Goal: Use online tool/utility: Utilize a website feature to perform a specific function

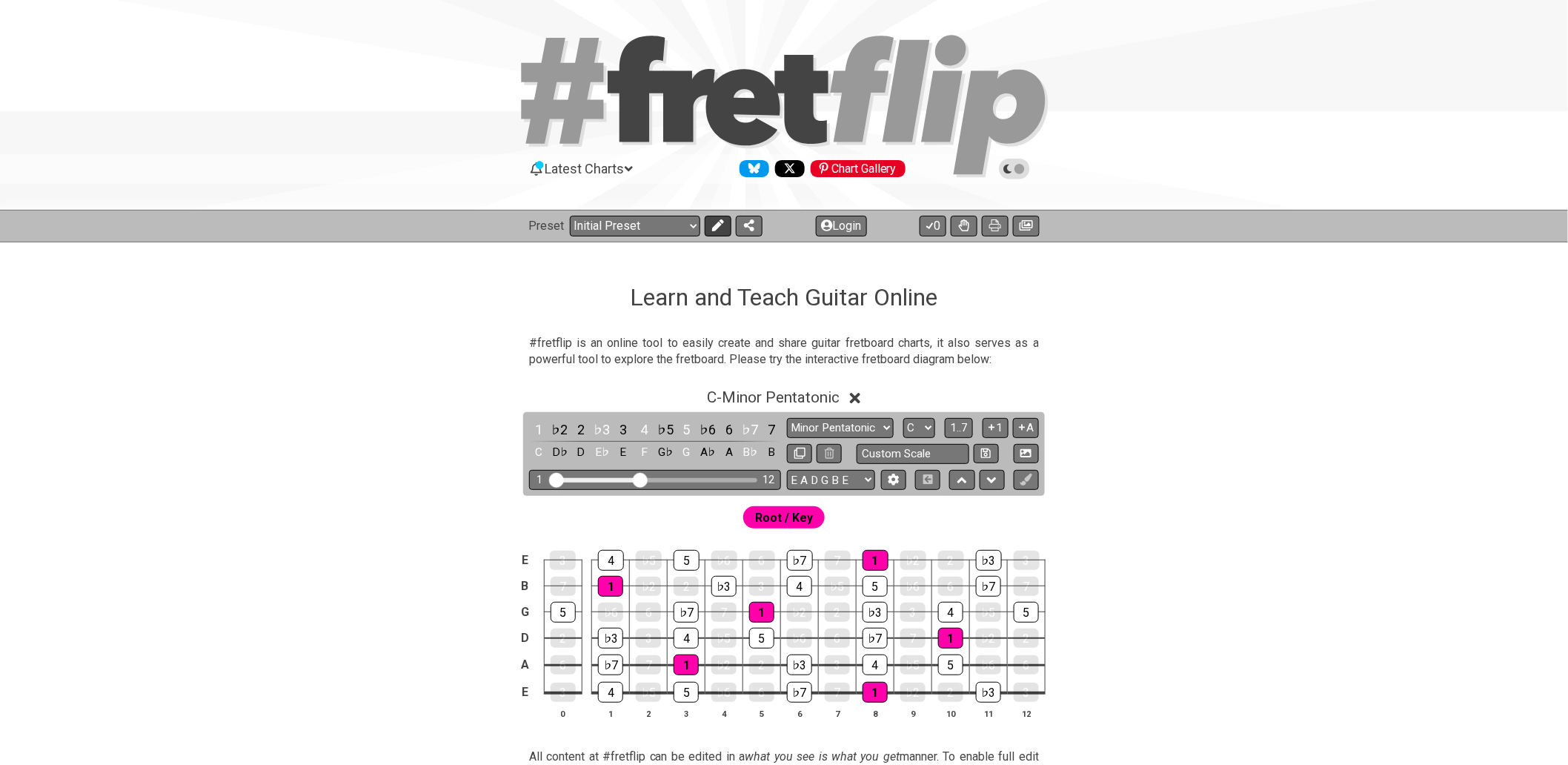
click at [709, 230] on button at bounding box center [718, 227] width 27 height 21
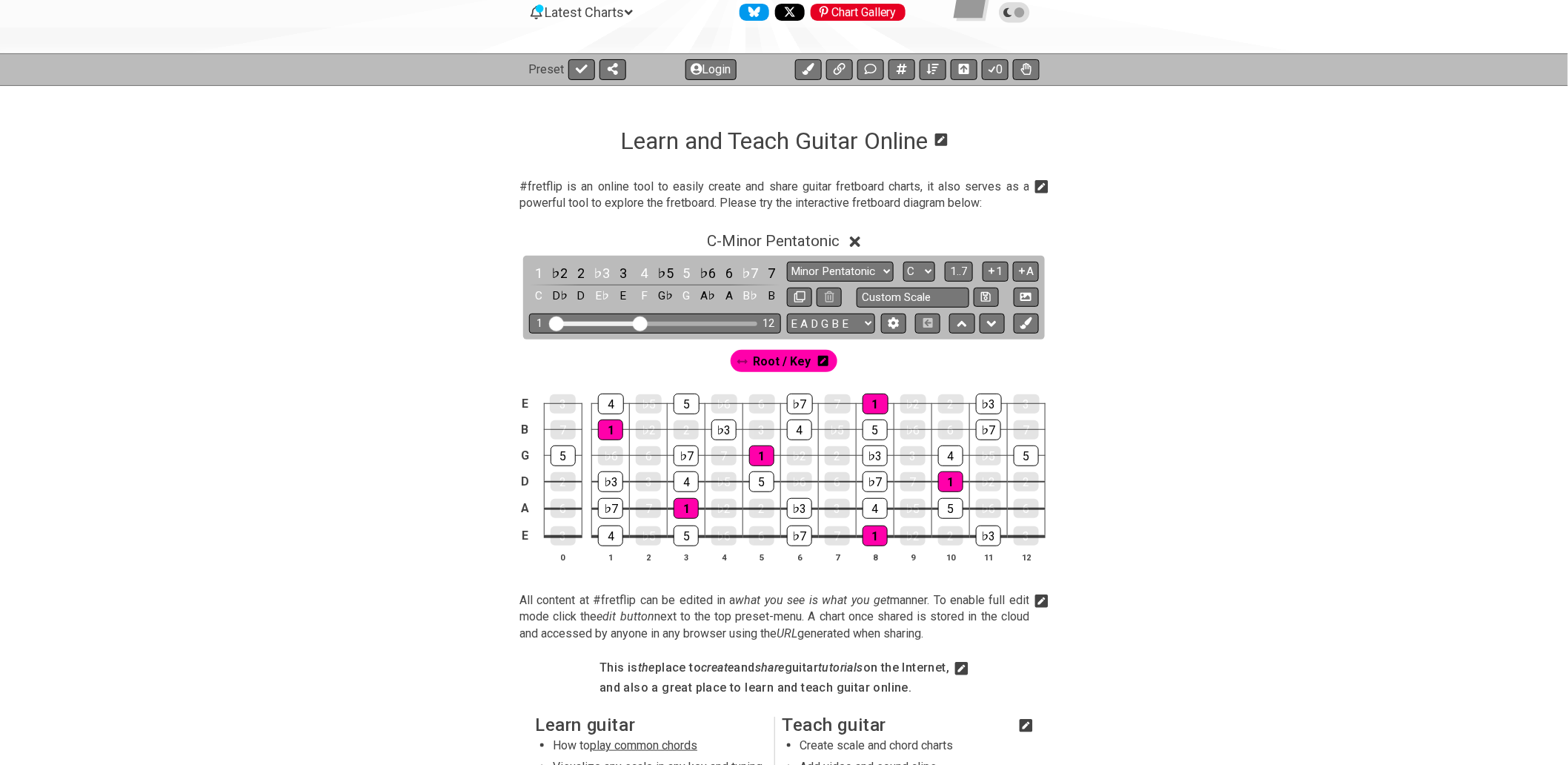
scroll to position [247, 0]
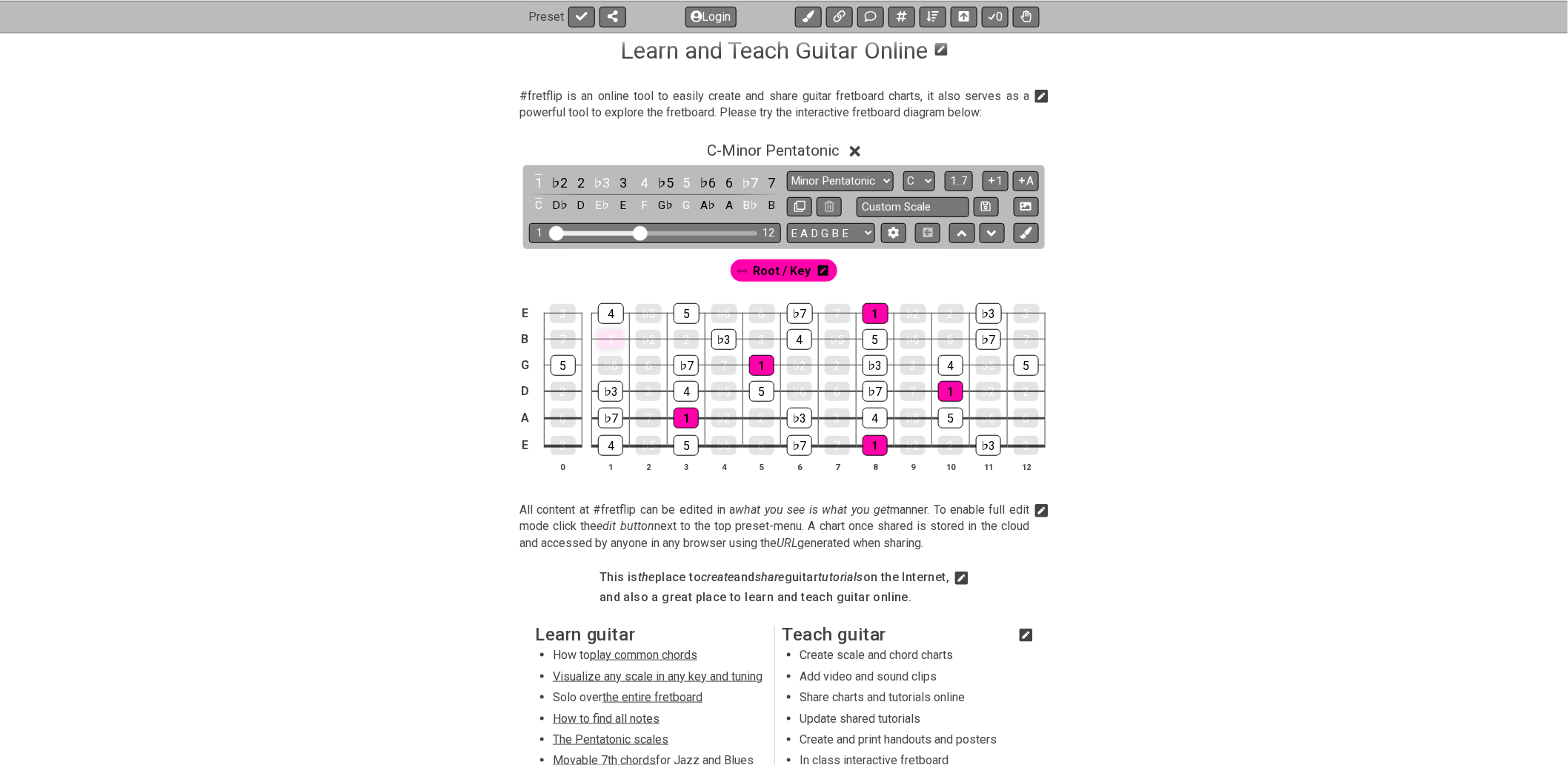
click at [613, 341] on div "1" at bounding box center [610, 340] width 25 height 19
click at [753, 372] on div "1" at bounding box center [761, 366] width 25 height 19
click at [692, 416] on div "1" at bounding box center [686, 419] width 25 height 19
click at [871, 316] on div "1" at bounding box center [875, 314] width 26 height 19
click at [871, 448] on div "1" at bounding box center [875, 446] width 25 height 21
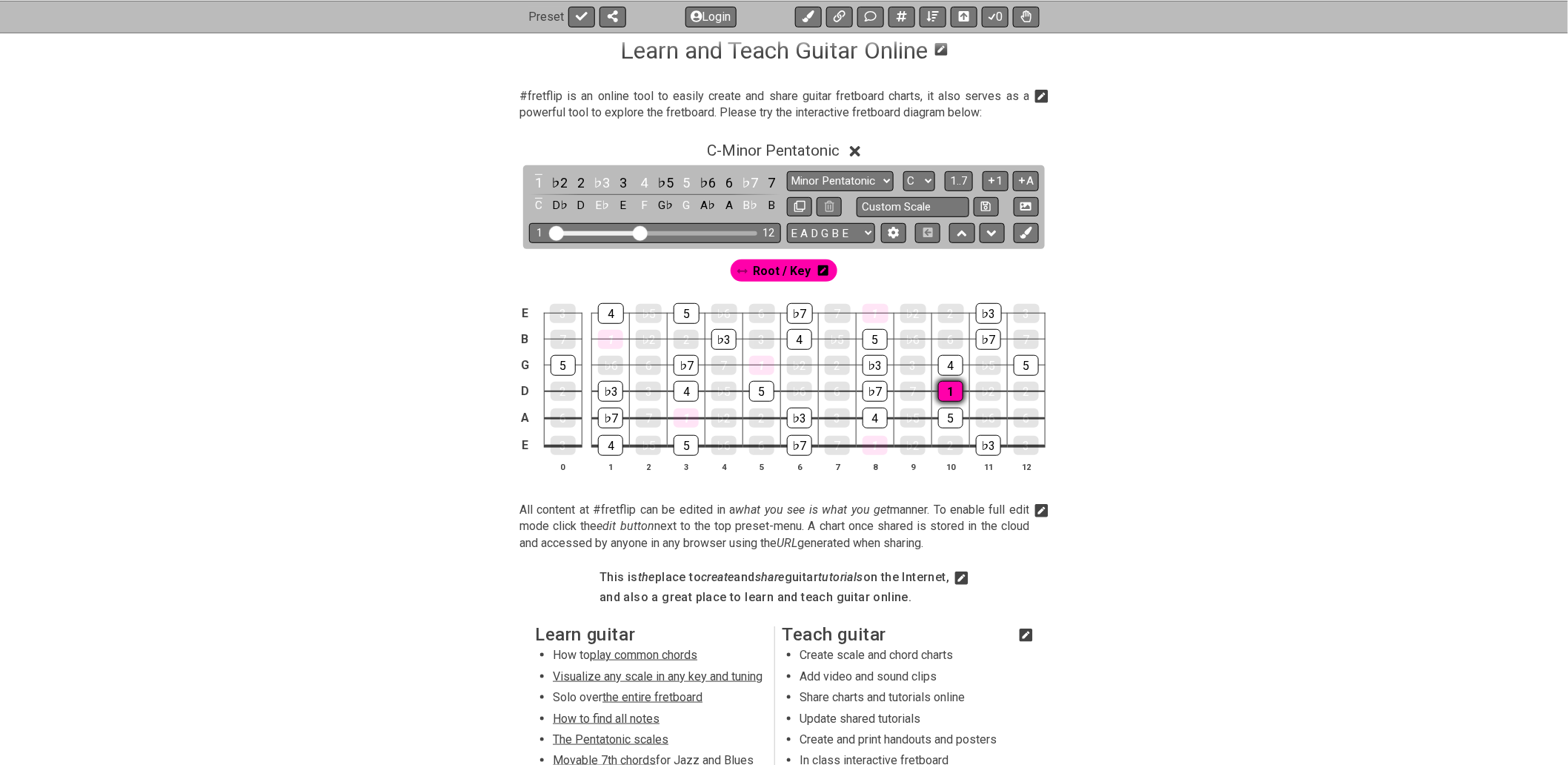
click at [951, 388] on div "1" at bounding box center [951, 392] width 25 height 21
click at [673, 283] on div "Root / Key" at bounding box center [784, 267] width 1156 height 36
click at [820, 272] on icon at bounding box center [823, 270] width 11 height 12
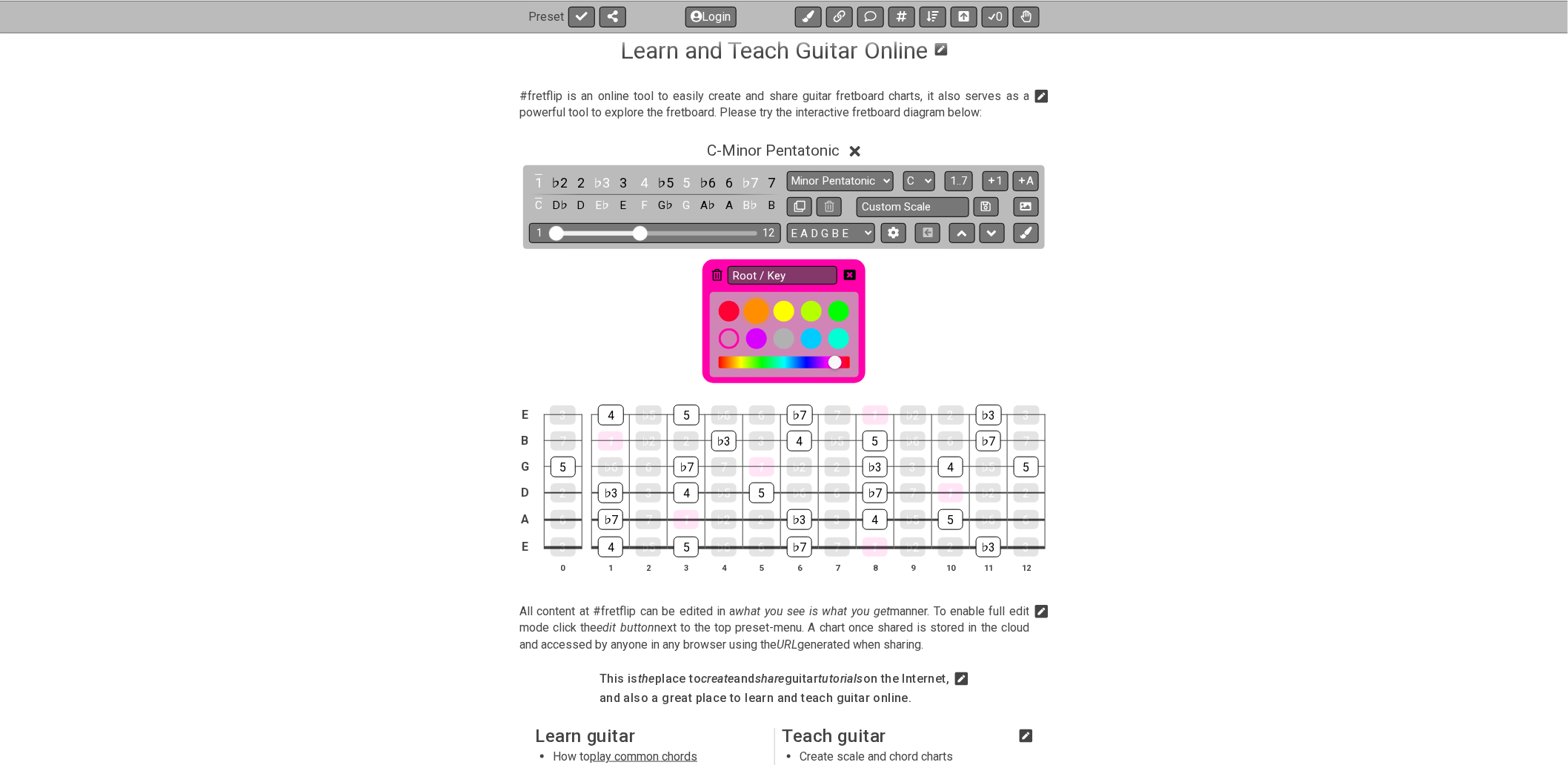
click at [759, 312] on div at bounding box center [756, 311] width 25 height 25
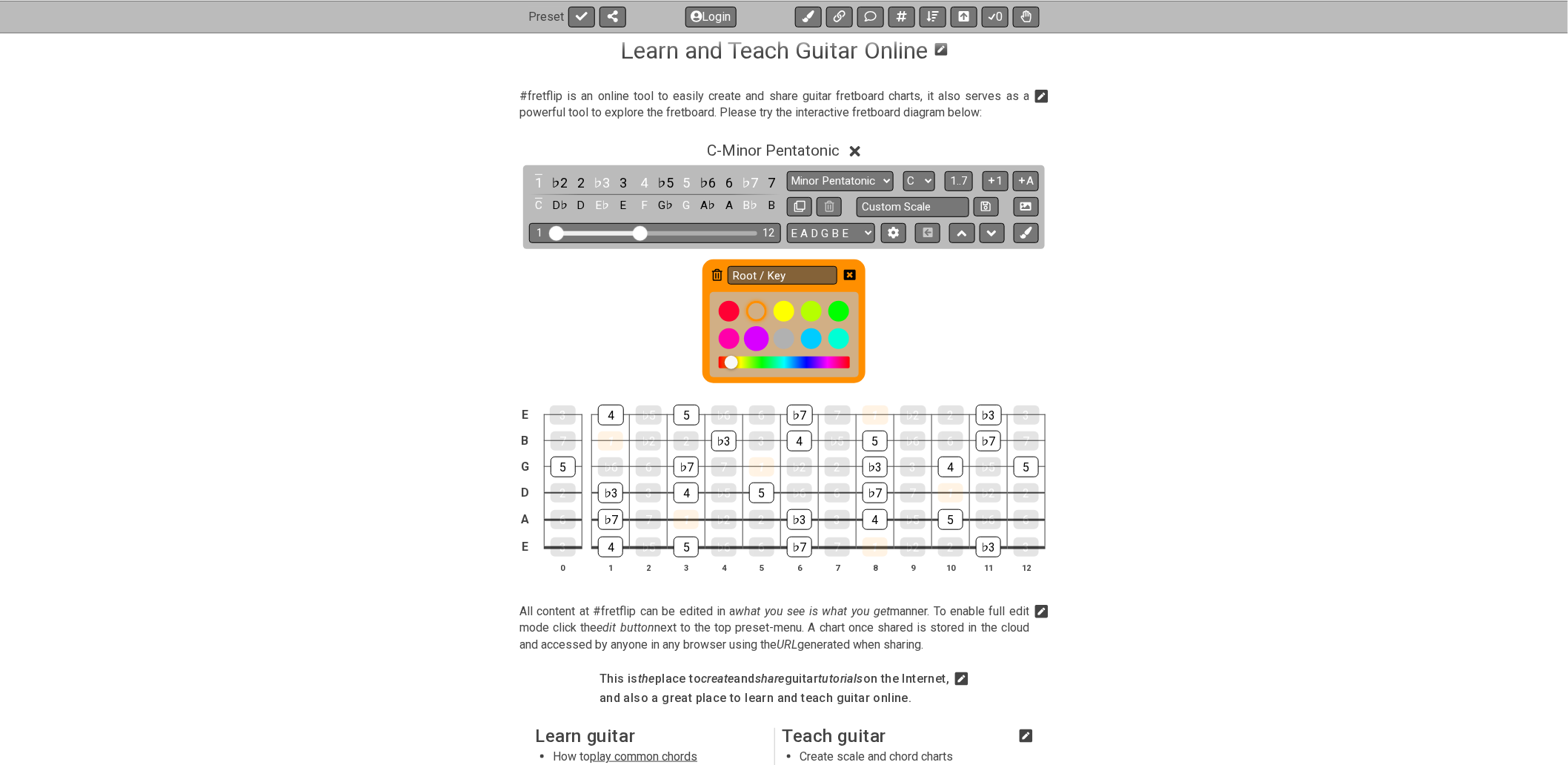
click at [752, 341] on div at bounding box center [756, 338] width 25 height 25
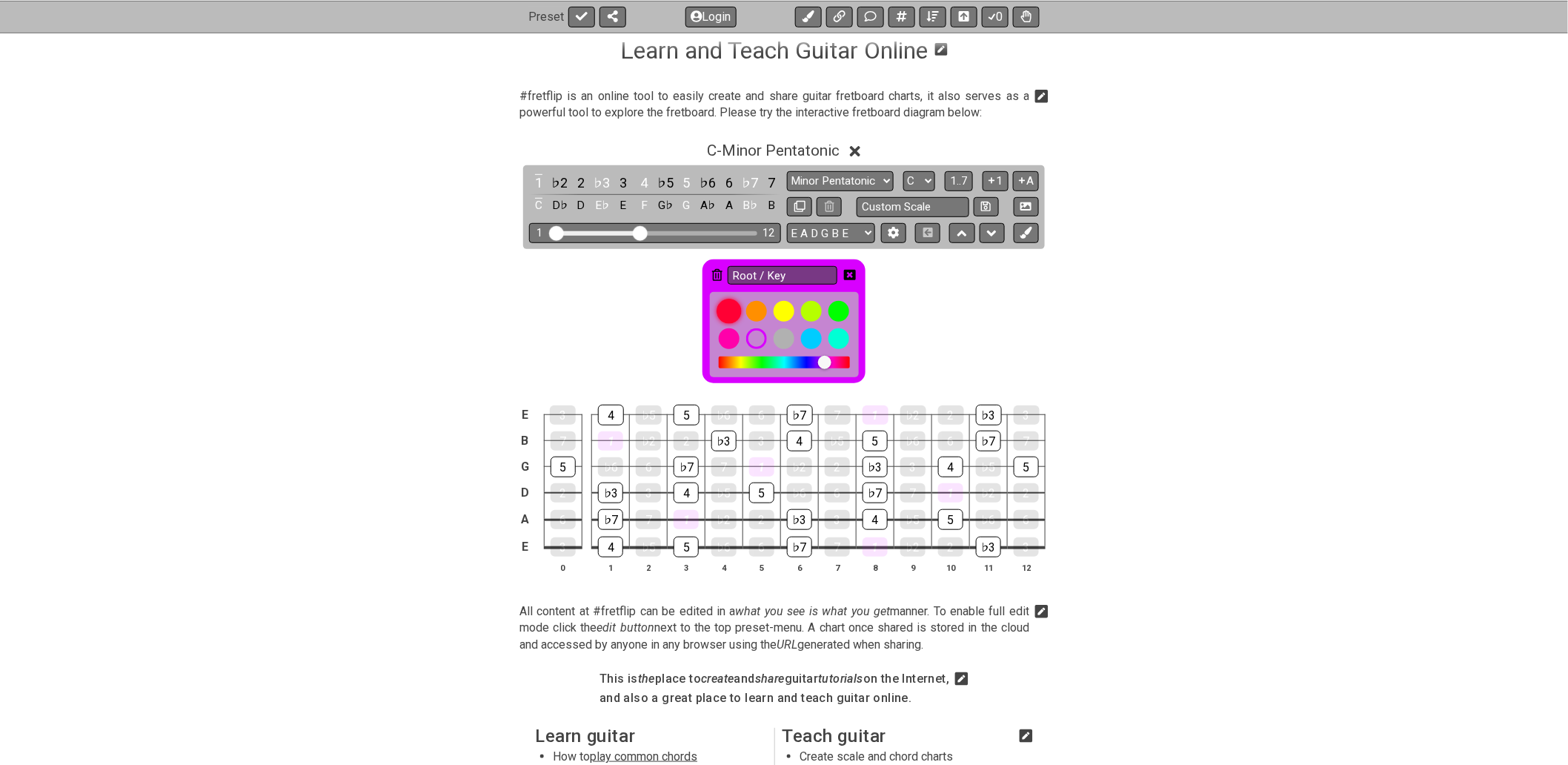
click at [732, 313] on div at bounding box center [729, 311] width 25 height 25
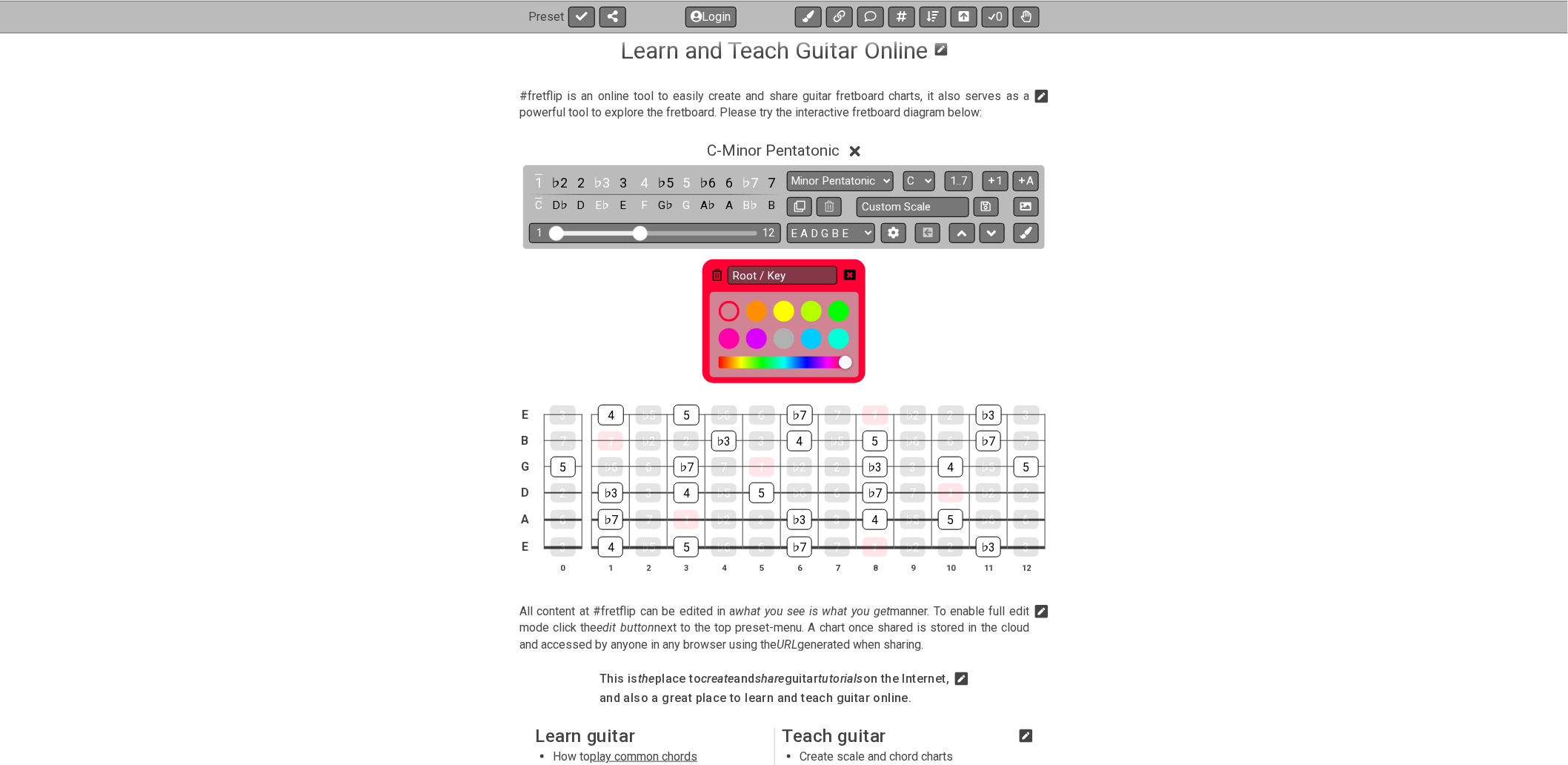
click at [855, 273] on icon at bounding box center [850, 274] width 12 height 11
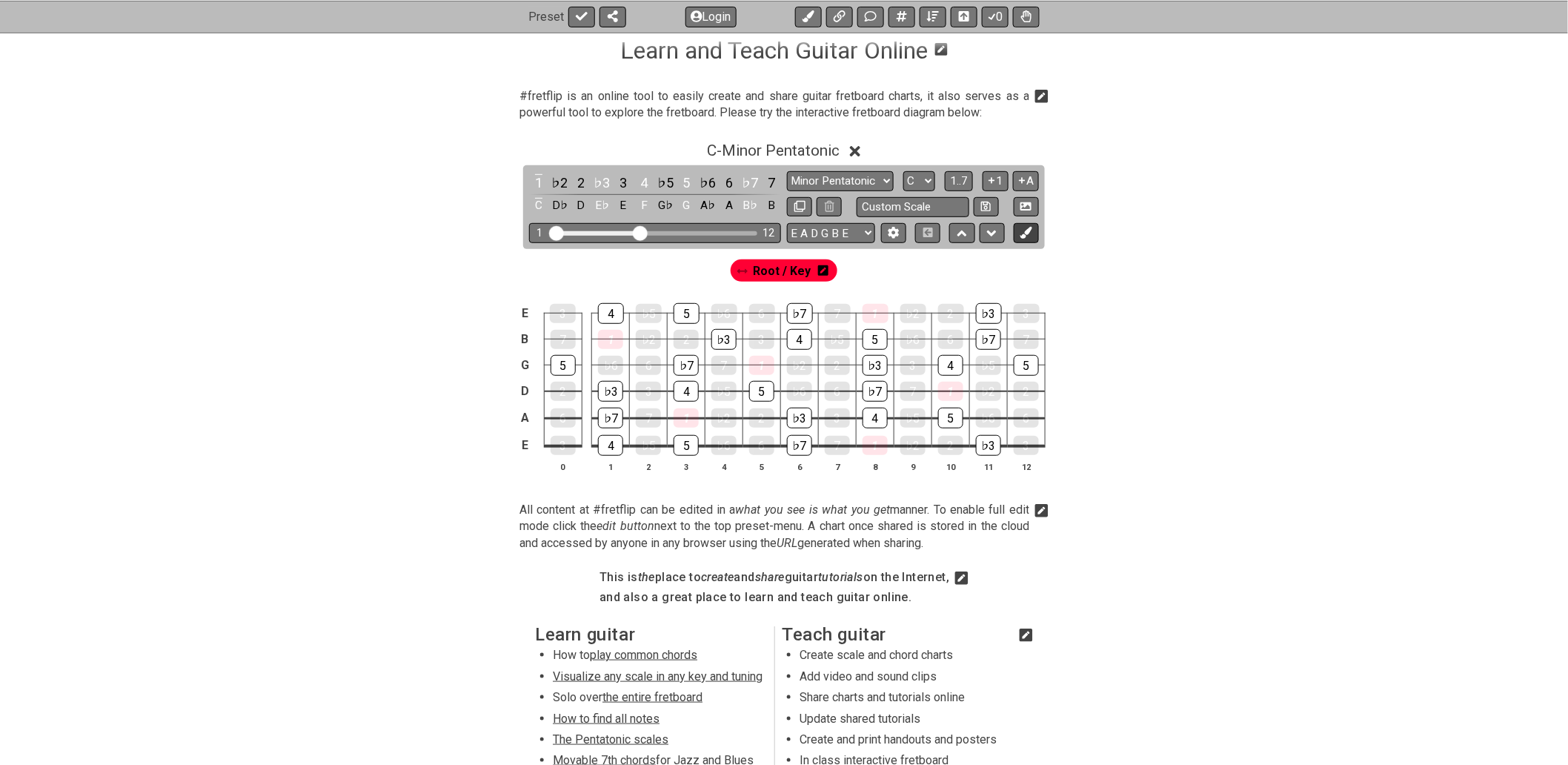
click at [1026, 233] on icon at bounding box center [1026, 232] width 11 height 11
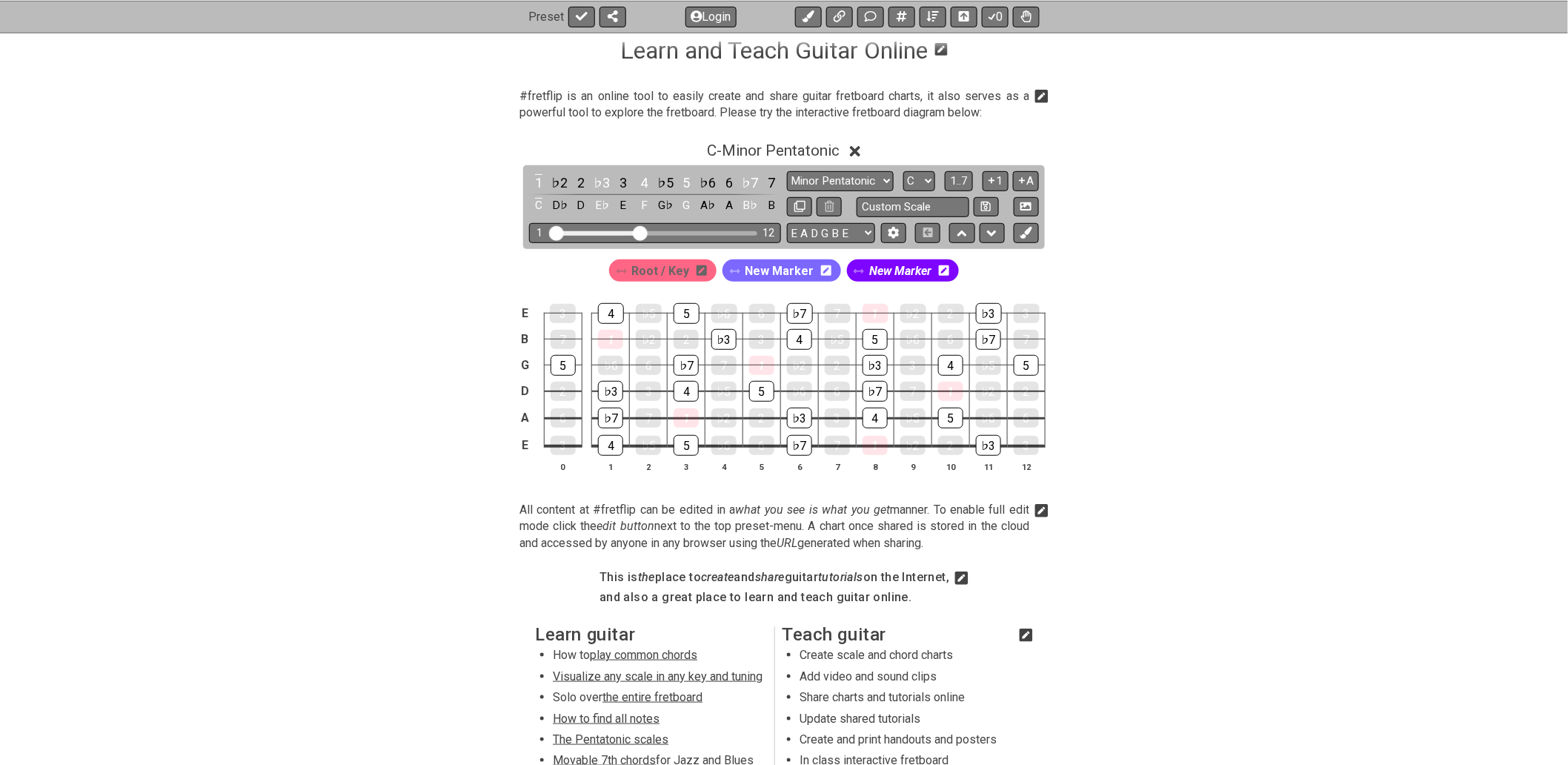
click at [824, 276] on icon at bounding box center [826, 270] width 11 height 11
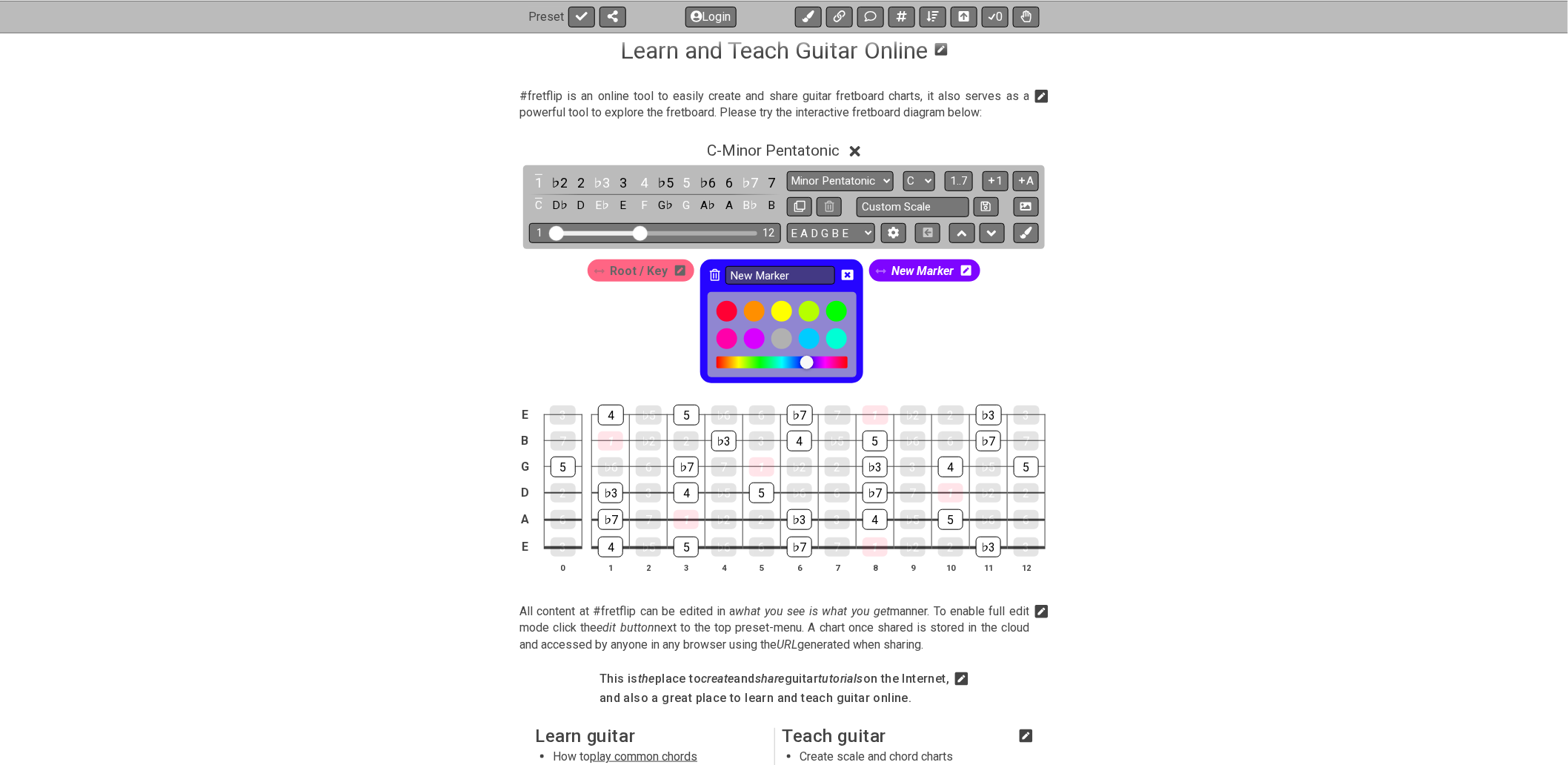
click at [710, 274] on icon at bounding box center [714, 274] width 11 height 12
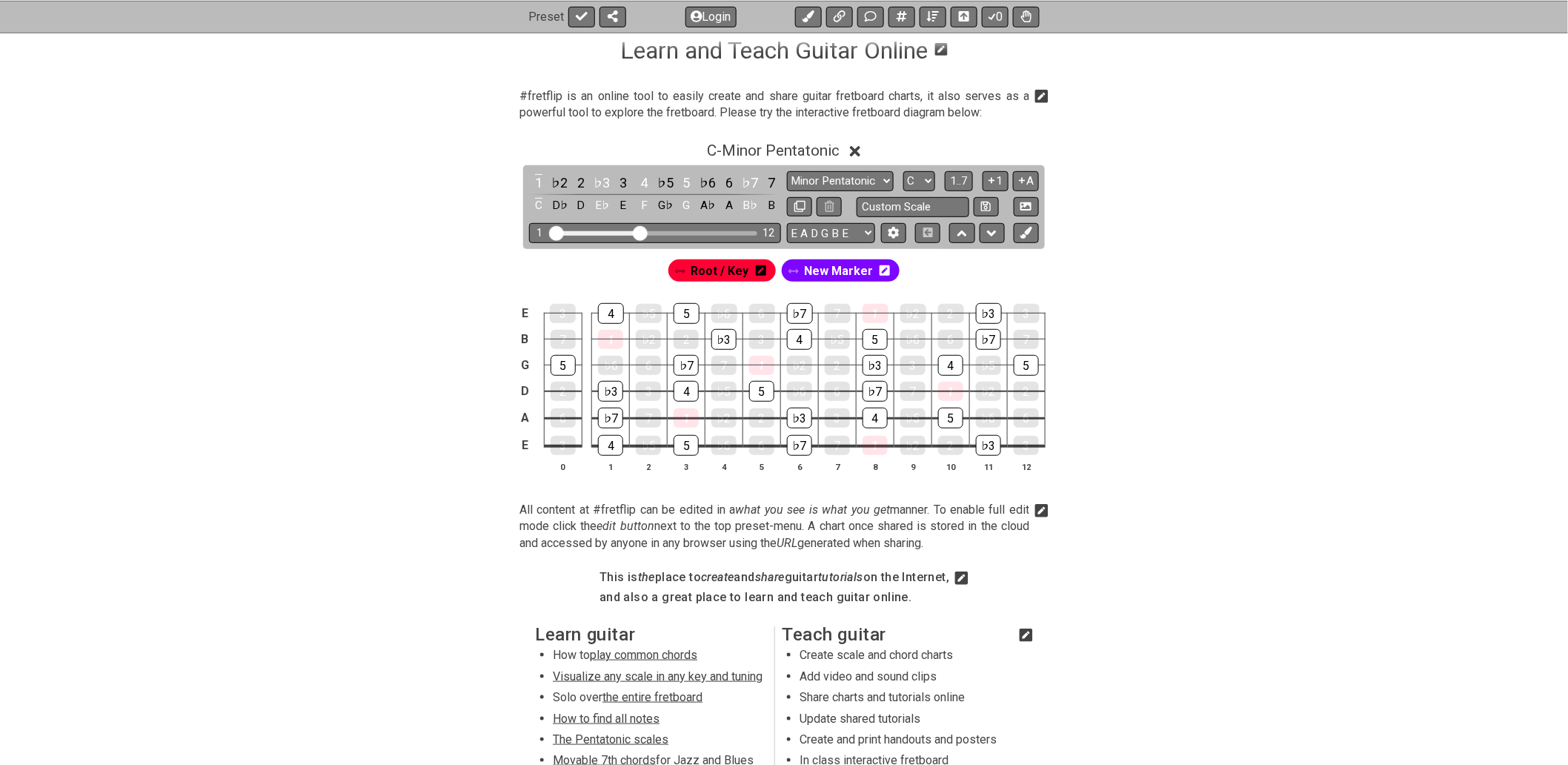
click at [795, 277] on icon at bounding box center [793, 272] width 11 height 13
click at [883, 270] on icon at bounding box center [884, 270] width 11 height 12
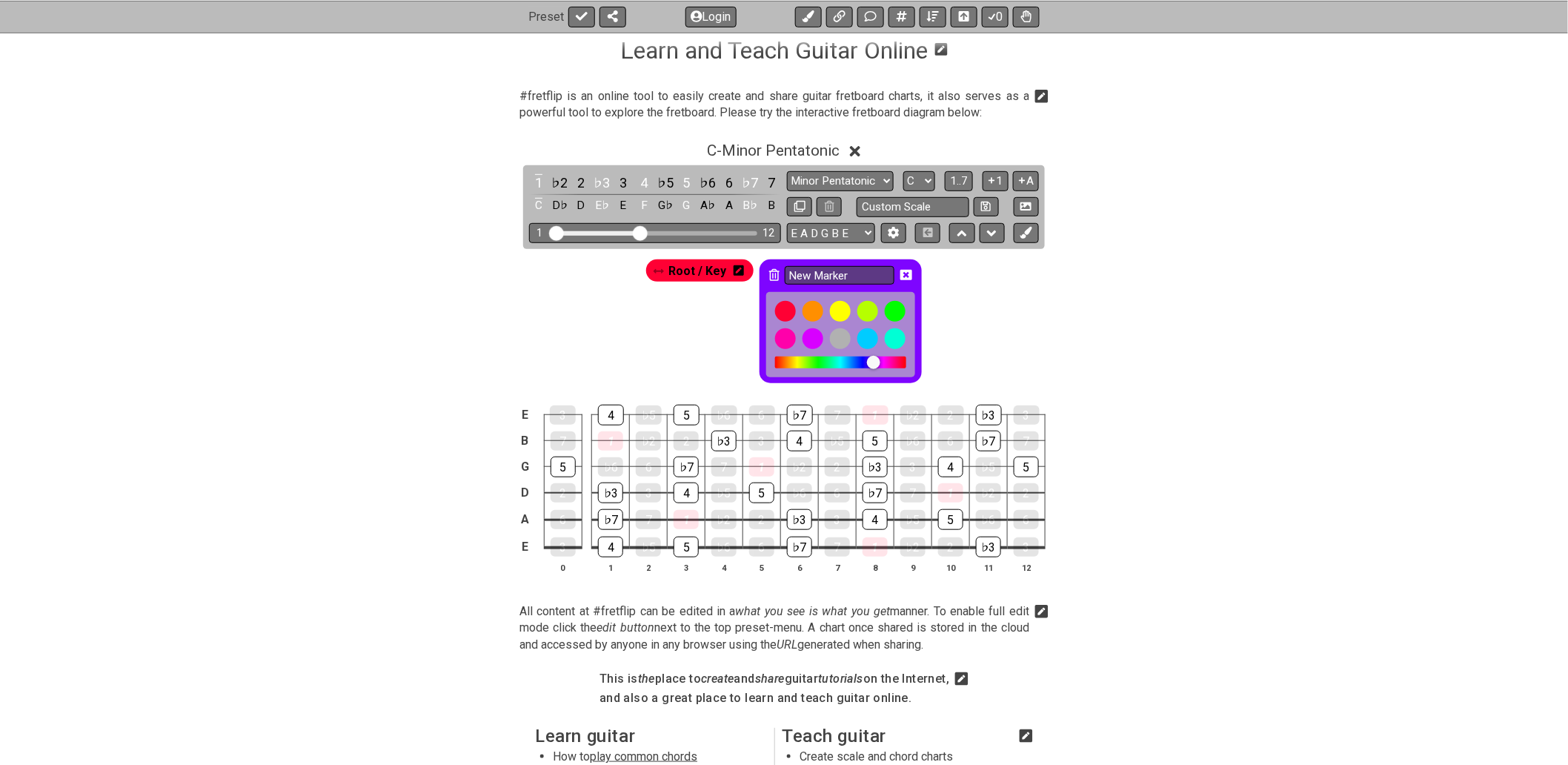
click at [773, 270] on icon at bounding box center [774, 274] width 11 height 12
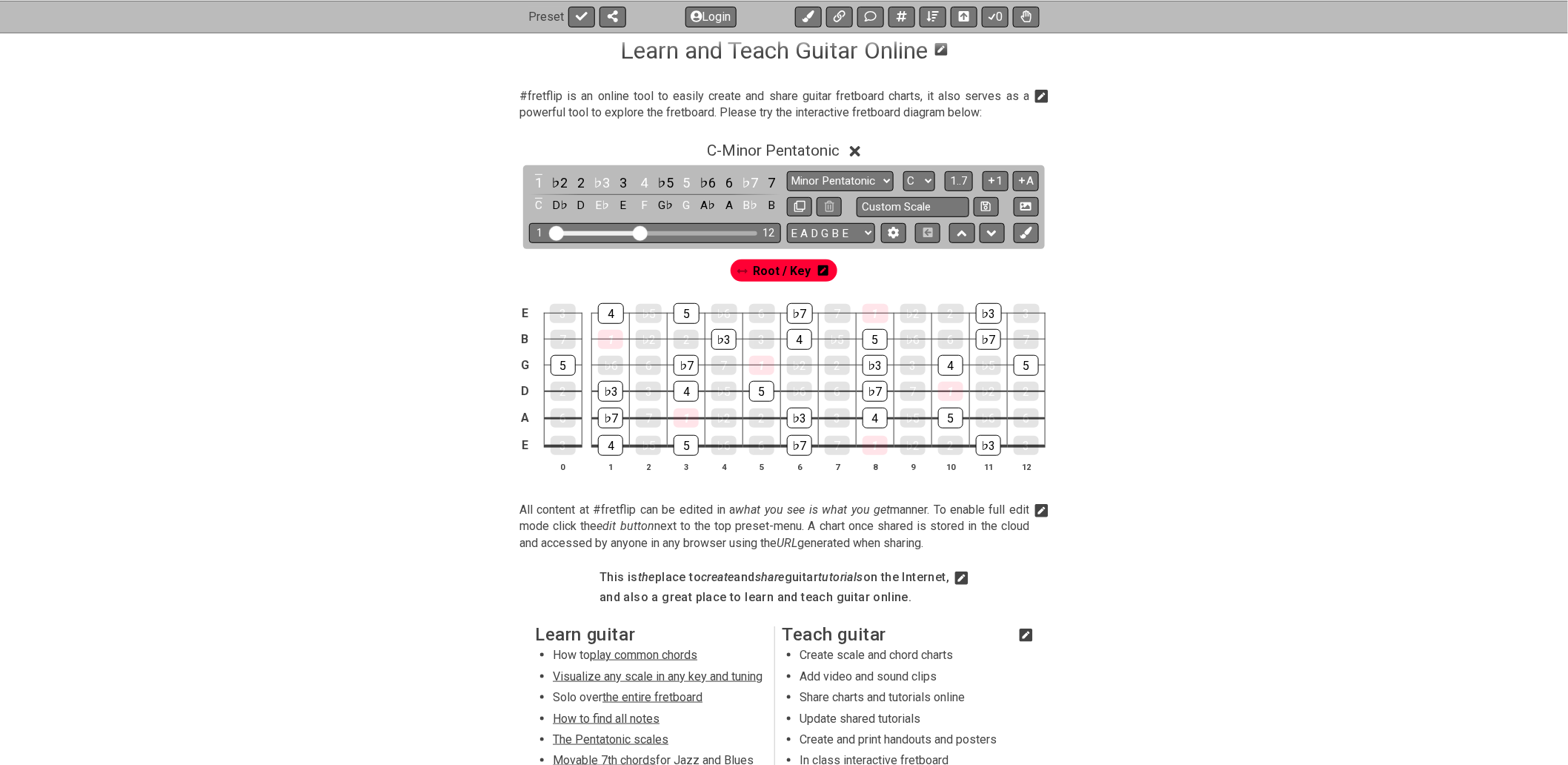
click at [858, 151] on icon at bounding box center [856, 151] width 11 height 11
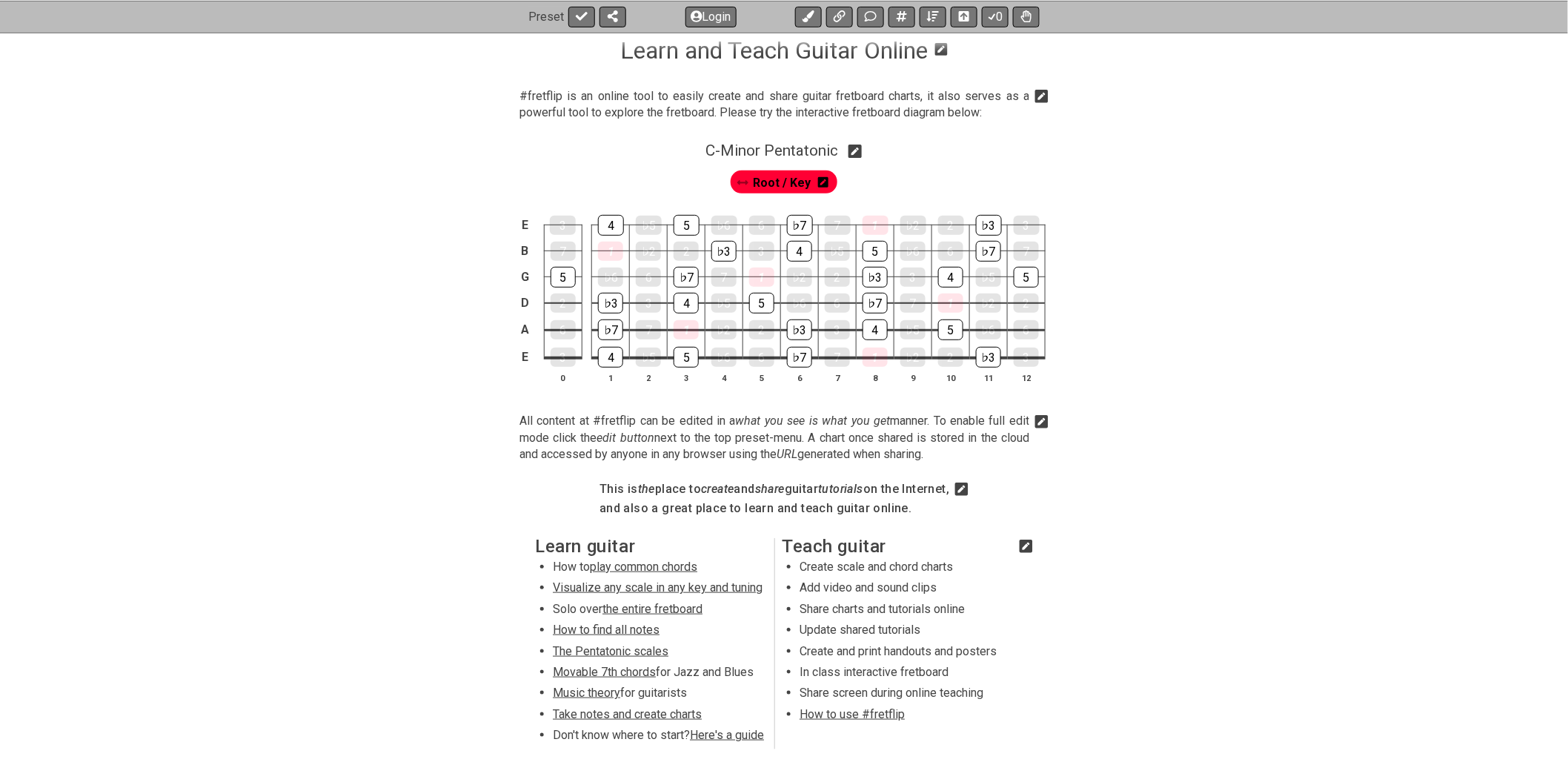
click at [861, 147] on icon at bounding box center [855, 151] width 14 height 14
select select "C"
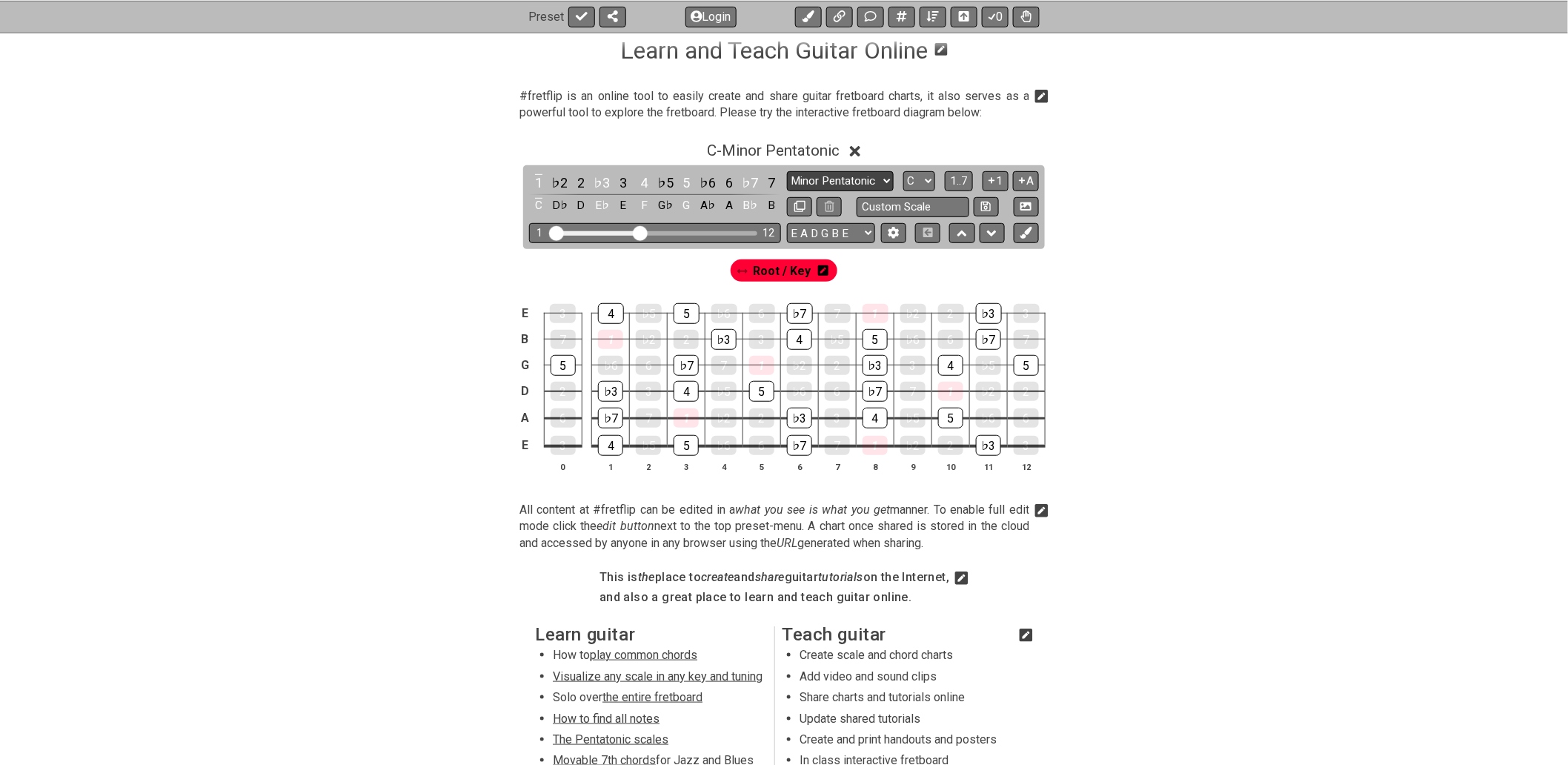
click at [824, 176] on select "Minor Pentatonic Click to edit Minor Pentatonic Major Pentatonic Minor Blues Ma…" at bounding box center [841, 181] width 107 height 20
click at [787, 172] on select "Minor Pentatonic Click to edit Minor Pentatonic Major Pentatonic Minor Blues Ma…" at bounding box center [841, 181] width 107 height 20
drag, startPoint x: 609, startPoint y: 336, endPoint x: 629, endPoint y: 342, distance: 20.9
click at [610, 336] on div "1" at bounding box center [610, 340] width 25 height 21
drag, startPoint x: 677, startPoint y: 419, endPoint x: 706, endPoint y: 395, distance: 37.6
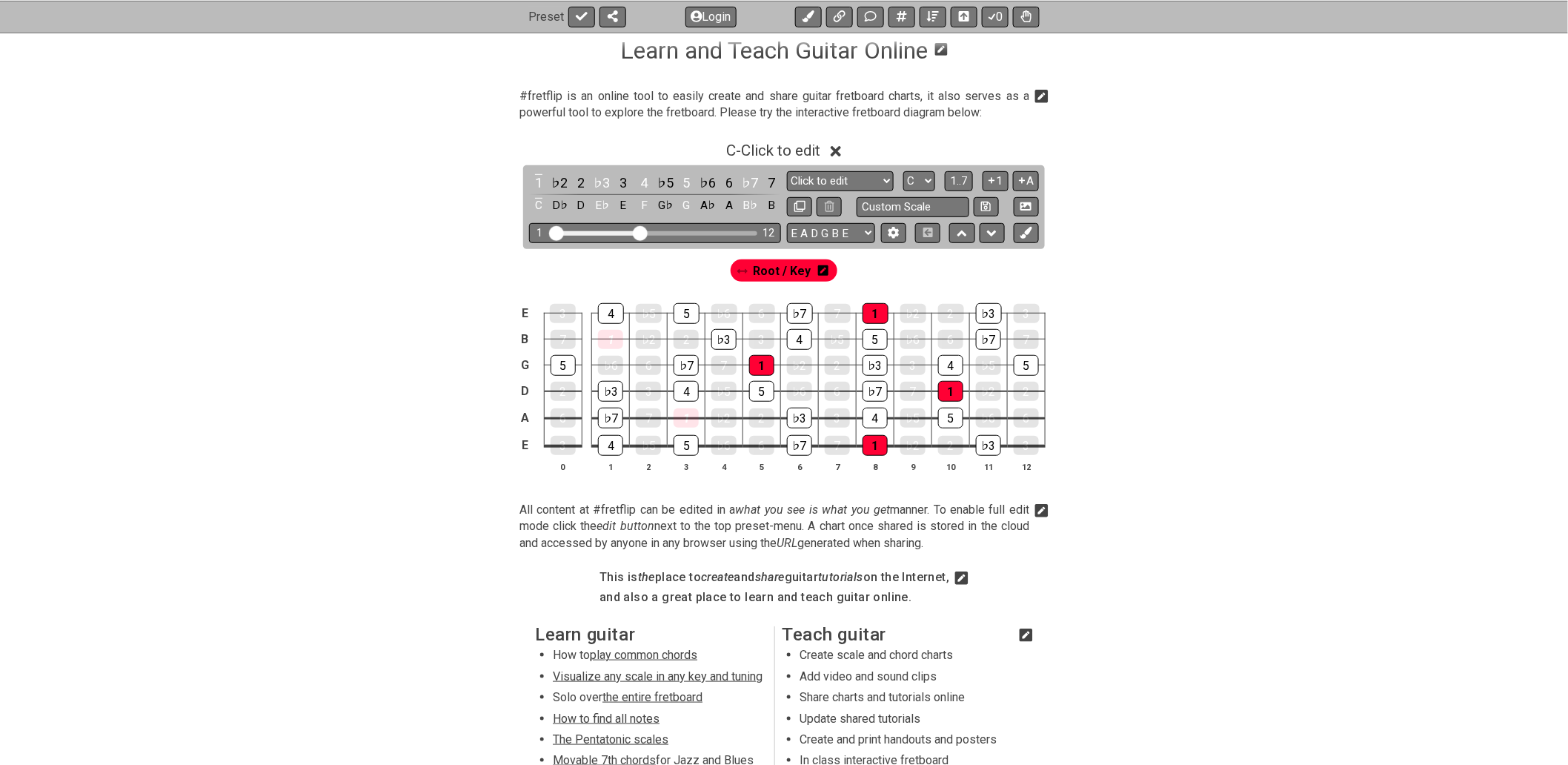
click at [677, 419] on div "1" at bounding box center [686, 419] width 25 height 19
drag, startPoint x: 760, startPoint y: 366, endPoint x: 860, endPoint y: 334, distance: 105.0
click at [760, 365] on div "1" at bounding box center [761, 366] width 25 height 19
click at [875, 315] on div "1" at bounding box center [875, 314] width 26 height 21
click at [956, 393] on div "1" at bounding box center [951, 392] width 25 height 21
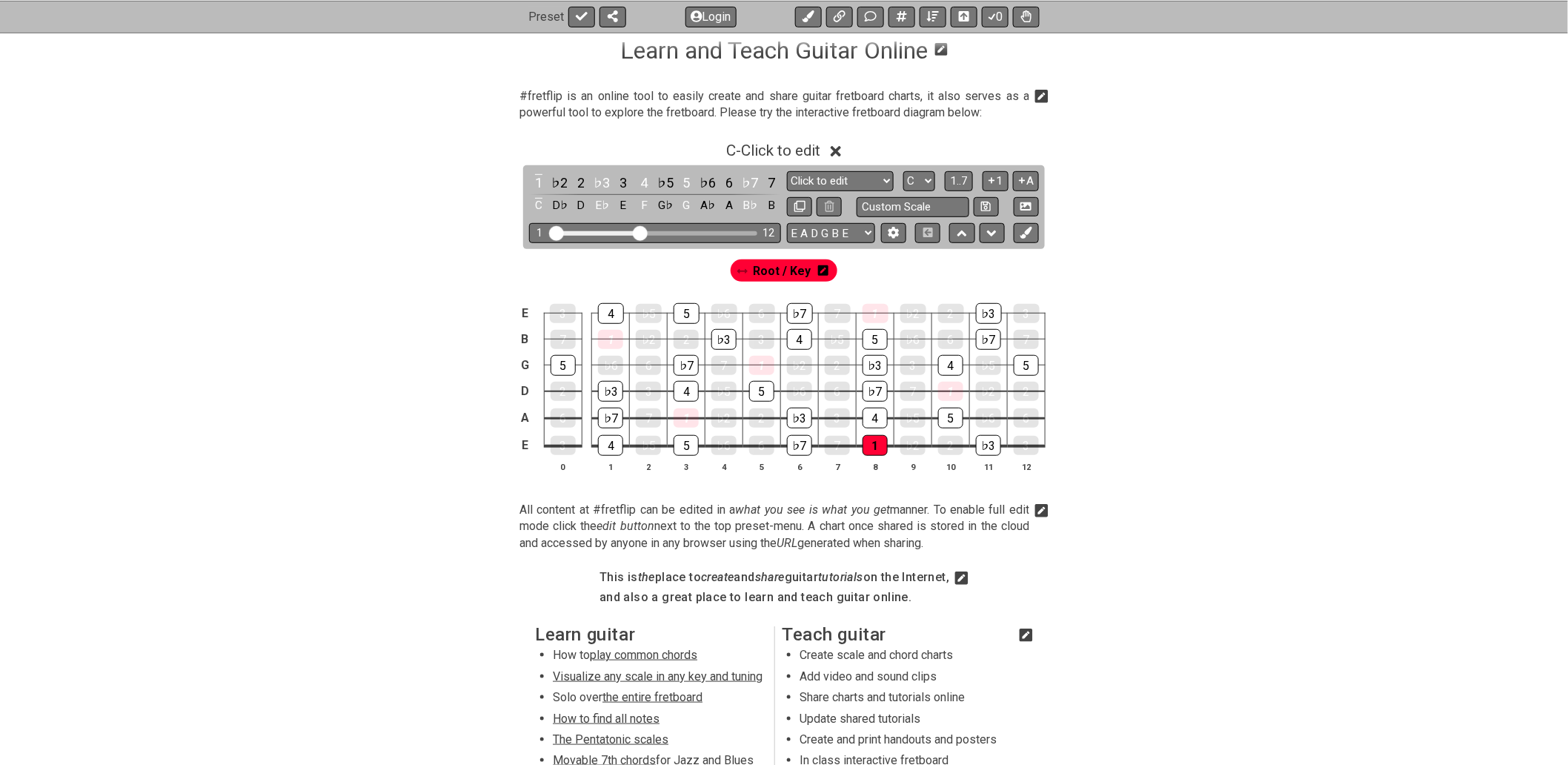
drag, startPoint x: 880, startPoint y: 446, endPoint x: 867, endPoint y: 406, distance: 42.1
click at [879, 444] on div "1" at bounding box center [875, 446] width 25 height 21
click at [827, 181] on select "Minor Pentatonic Click to edit Minor Pentatonic Major Pentatonic Minor Blues Ma…" at bounding box center [841, 181] width 107 height 20
select select "Lydian"
click at [787, 172] on select "Minor Pentatonic Click to edit Minor Pentatonic Major Pentatonic Minor Blues Ma…" at bounding box center [841, 181] width 107 height 20
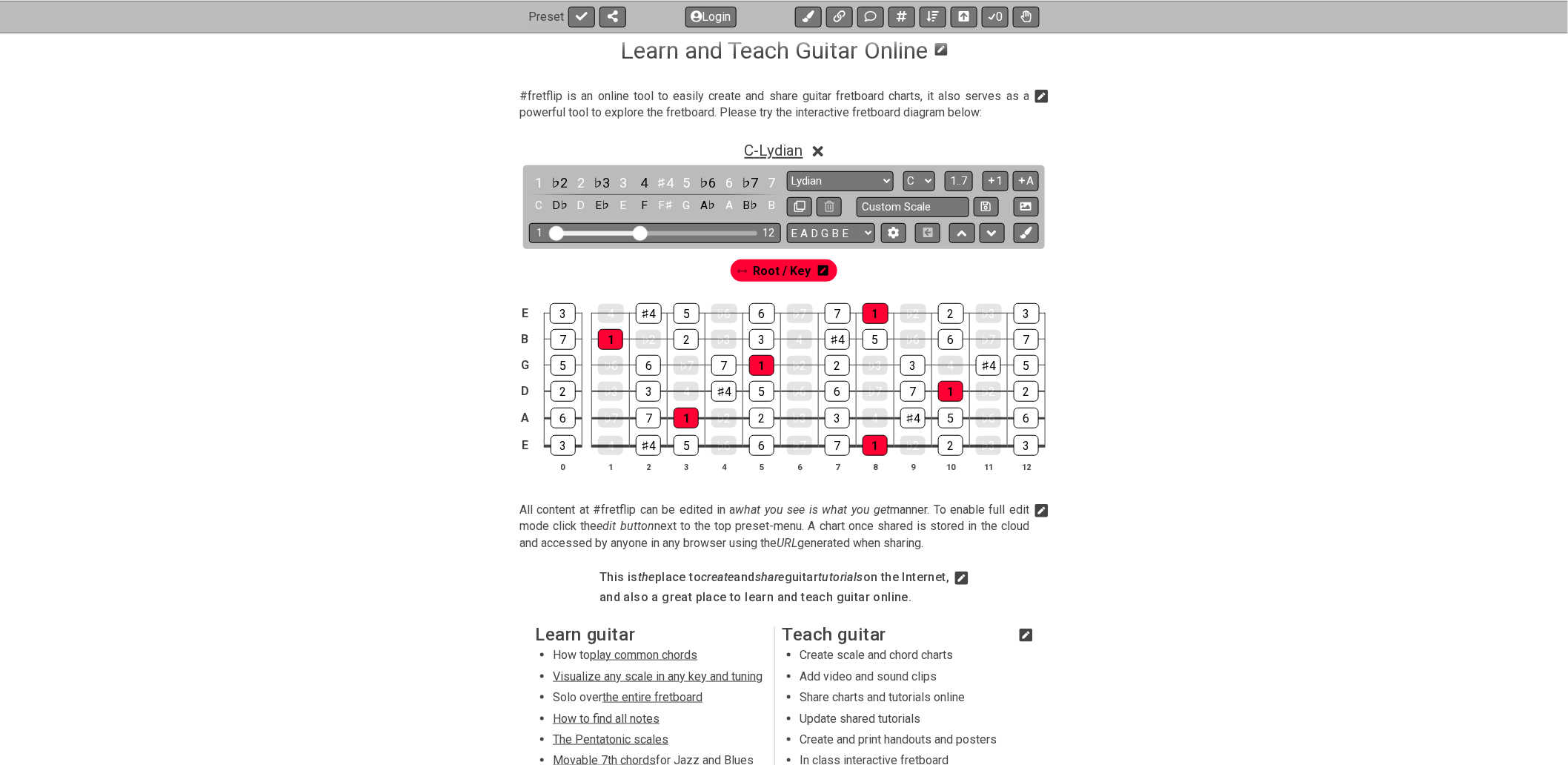
click at [776, 146] on span "C - Lydian" at bounding box center [773, 151] width 58 height 18
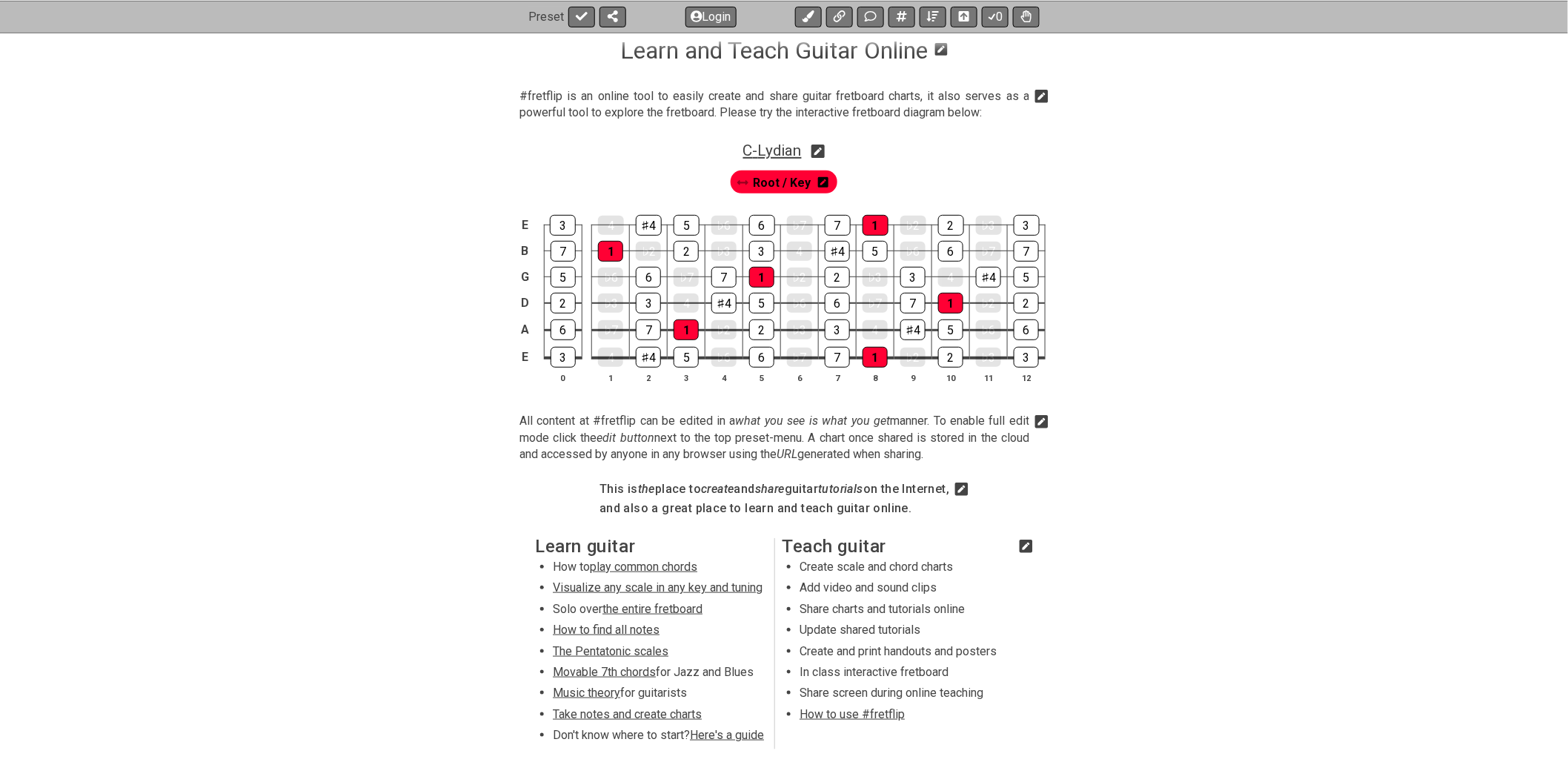
click at [776, 146] on span "C - Lydian" at bounding box center [773, 151] width 58 height 18
select select "Lydian"
select select "C"
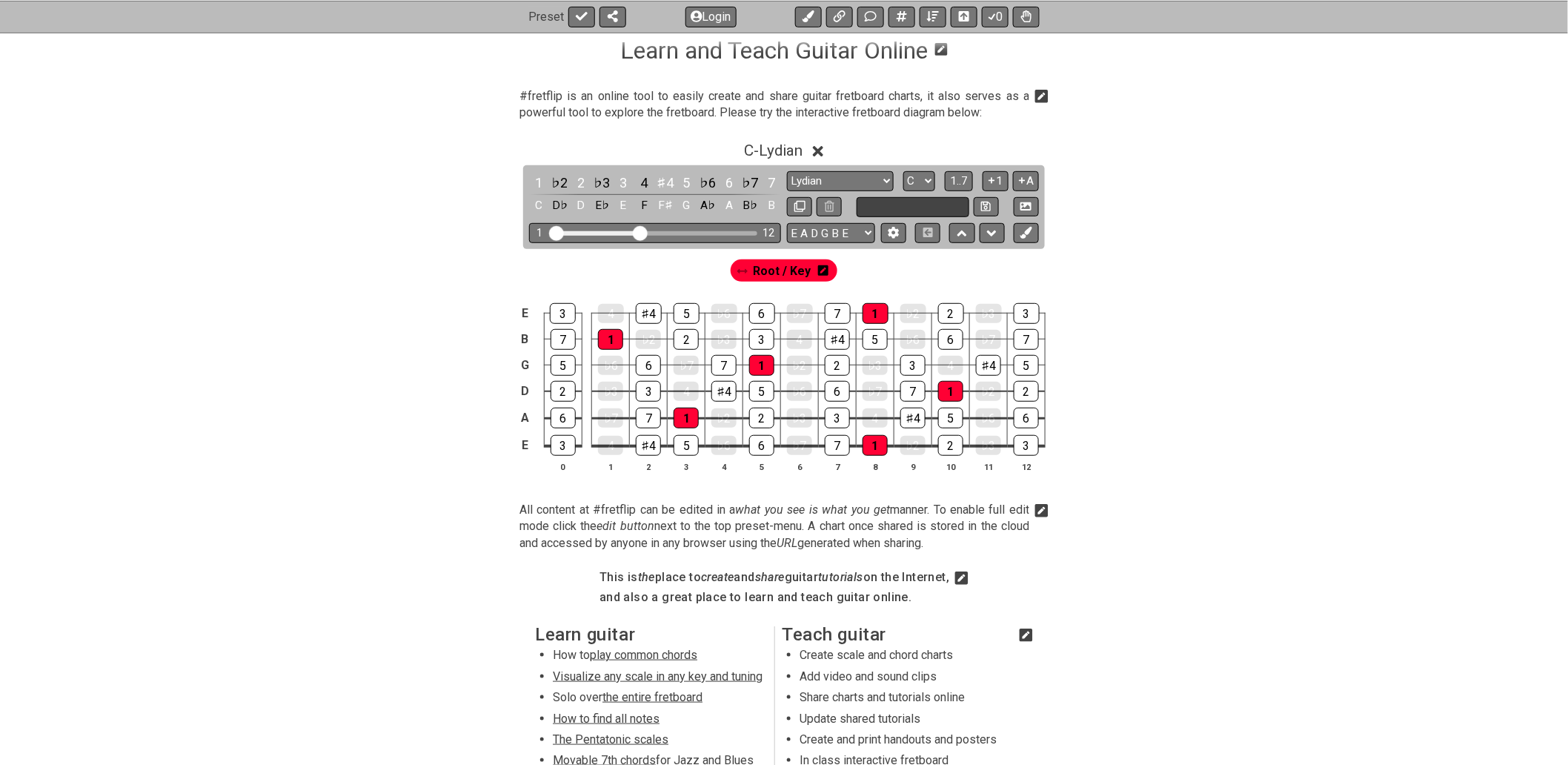
click at [869, 207] on input "text" at bounding box center [913, 207] width 112 height 20
type input "Custom Scale"
click at [882, 181] on select "Minor Pentatonic Click to edit Minor Pentatonic Major Pentatonic Minor Blues Ma…" at bounding box center [841, 181] width 107 height 20
select select "Click to edit"
click at [787, 172] on select "Minor Pentatonic Click to edit Minor Pentatonic Major Pentatonic Minor Blues Ma…" at bounding box center [841, 181] width 107 height 20
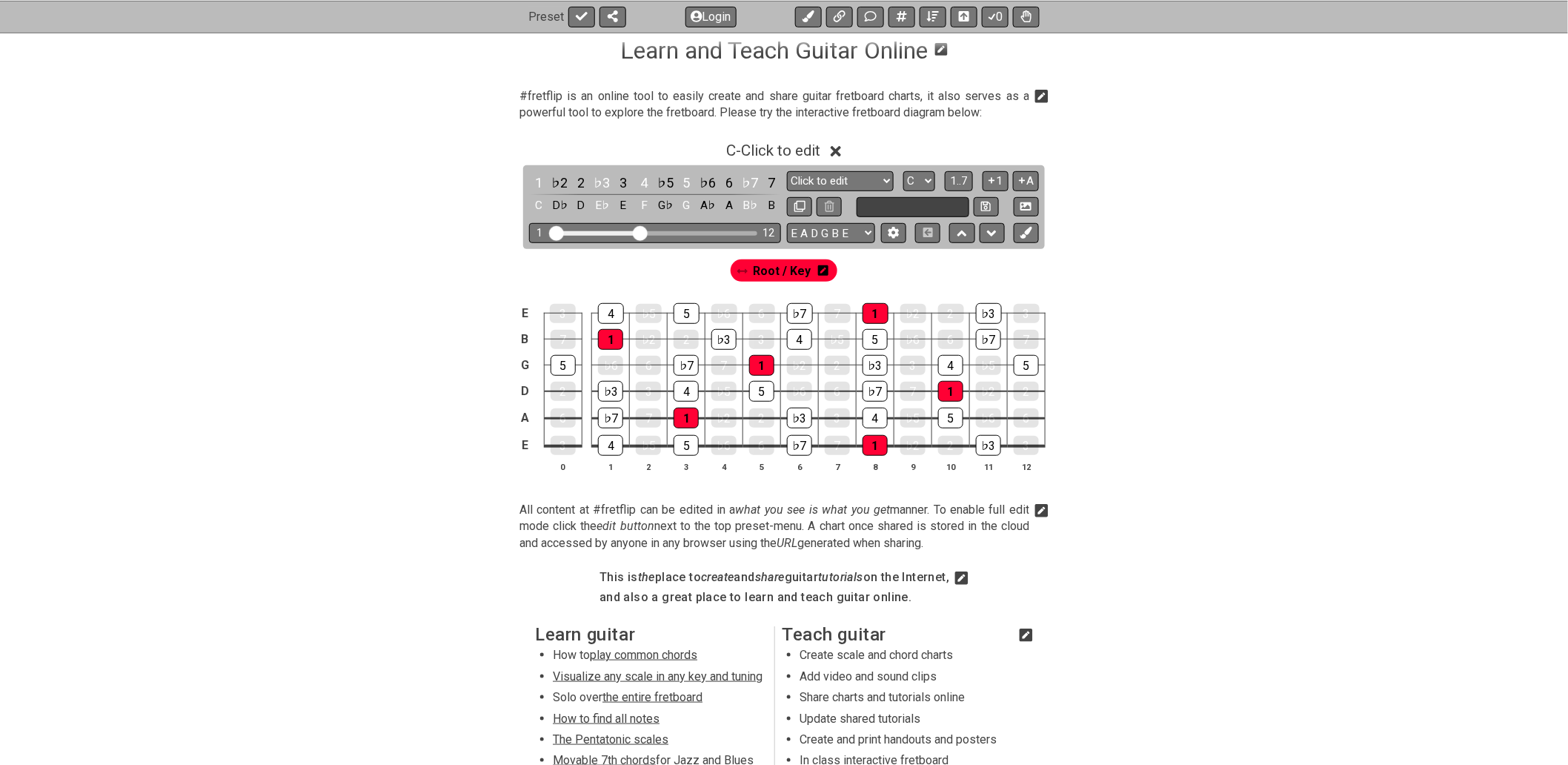
click at [882, 204] on input "text" at bounding box center [913, 207] width 112 height 20
type input "Custom Scale"
click at [916, 185] on select "A♭ A A♯ B♭ B C C♯ D♭ D D♯ E♭ E F F♯ G♭ G G♯" at bounding box center [918, 181] width 32 height 20
click at [1184, 253] on div "Root / Key" at bounding box center [784, 267] width 1156 height 36
click at [801, 419] on div "♭3" at bounding box center [799, 419] width 25 height 21
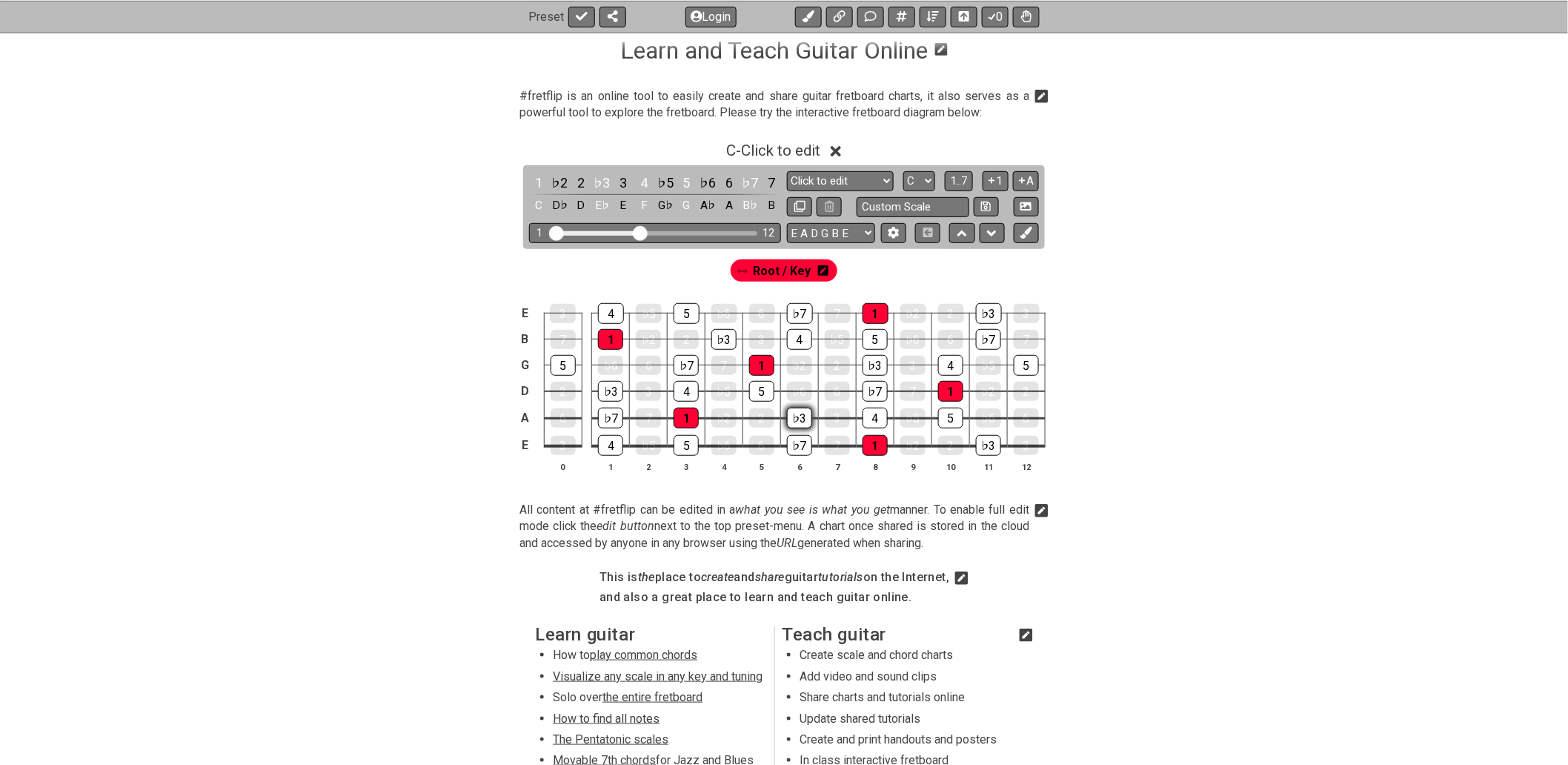
click at [799, 419] on div "♭3" at bounding box center [799, 419] width 25 height 21
click at [805, 421] on div "♭3" at bounding box center [799, 419] width 25 height 19
click at [805, 421] on div "♭3" at bounding box center [799, 419] width 25 height 21
click at [1026, 234] on icon at bounding box center [1026, 232] width 11 height 11
click at [852, 273] on span "New Marker" at bounding box center [837, 270] width 62 height 22
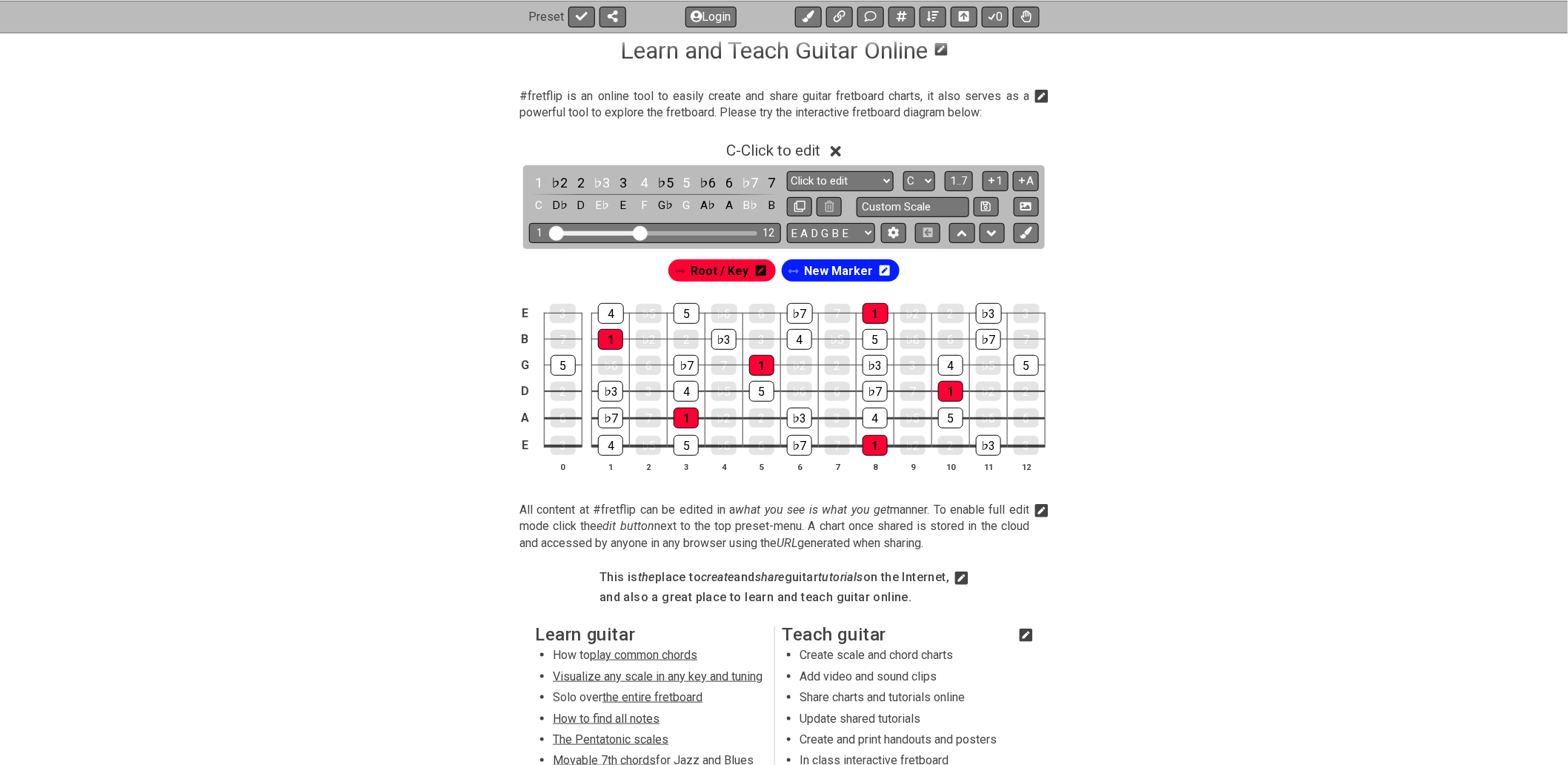
click at [879, 273] on icon at bounding box center [884, 270] width 11 height 11
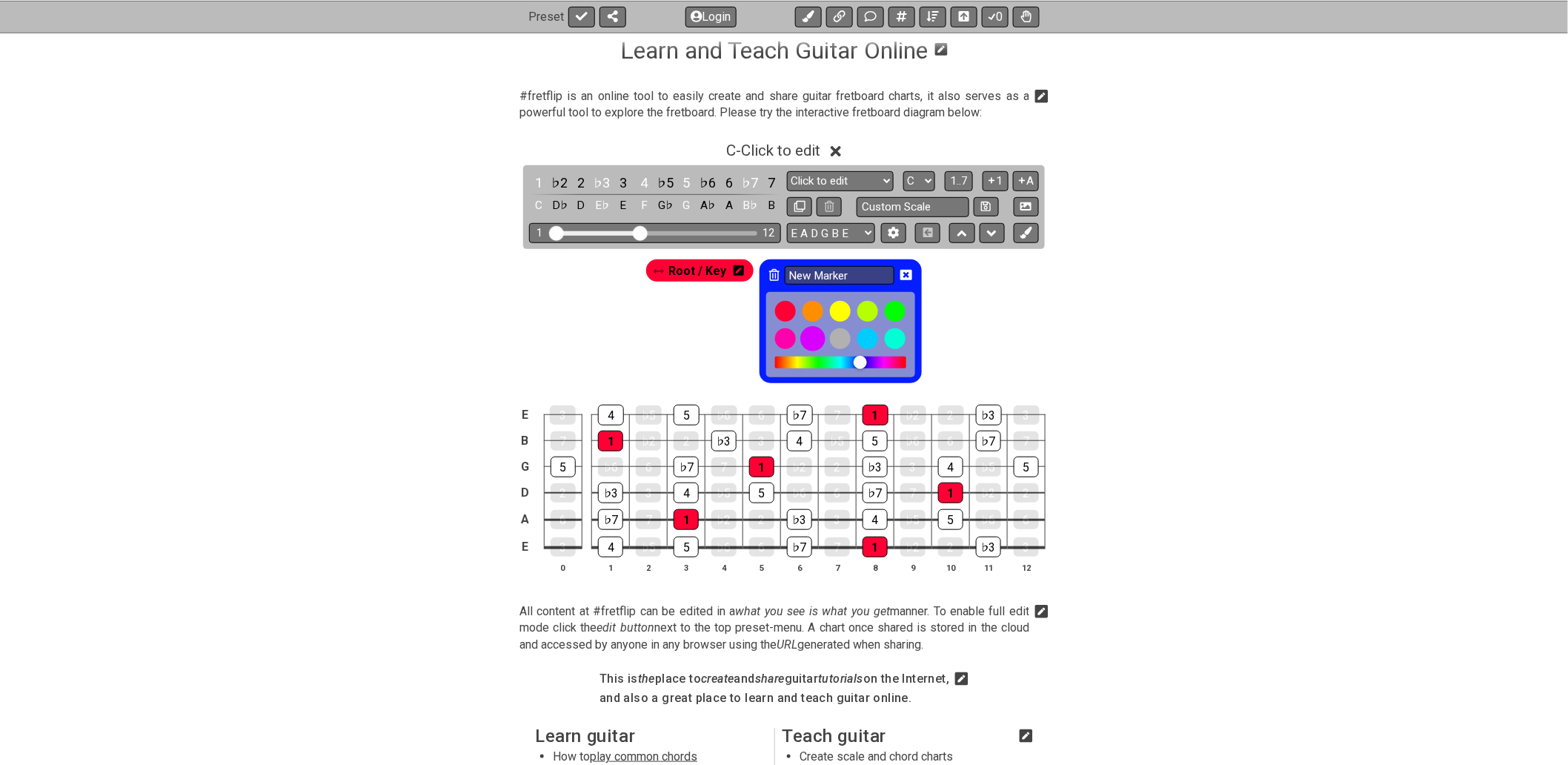
click at [806, 338] on div at bounding box center [813, 338] width 25 height 25
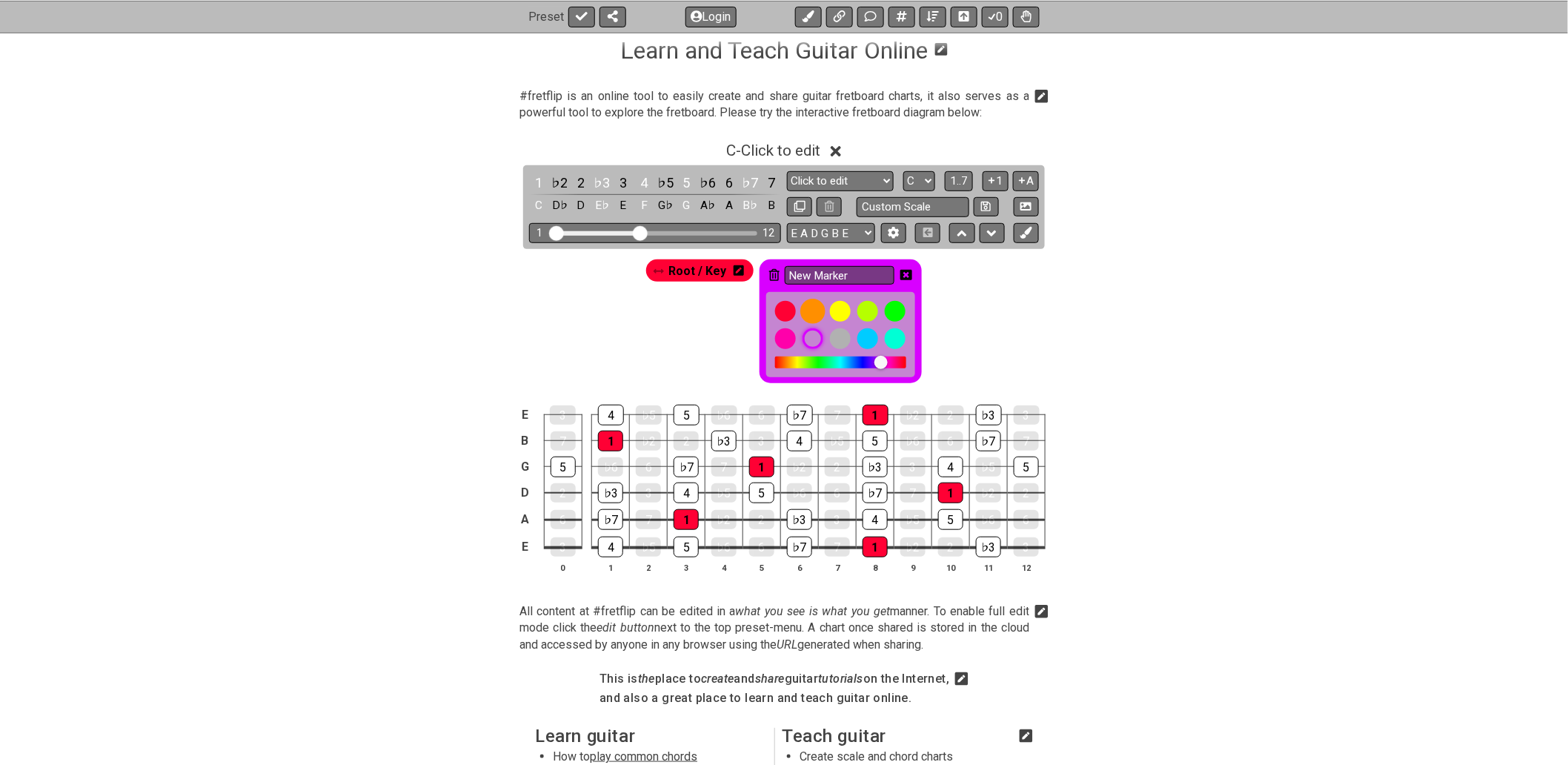
click at [815, 312] on div at bounding box center [813, 311] width 25 height 25
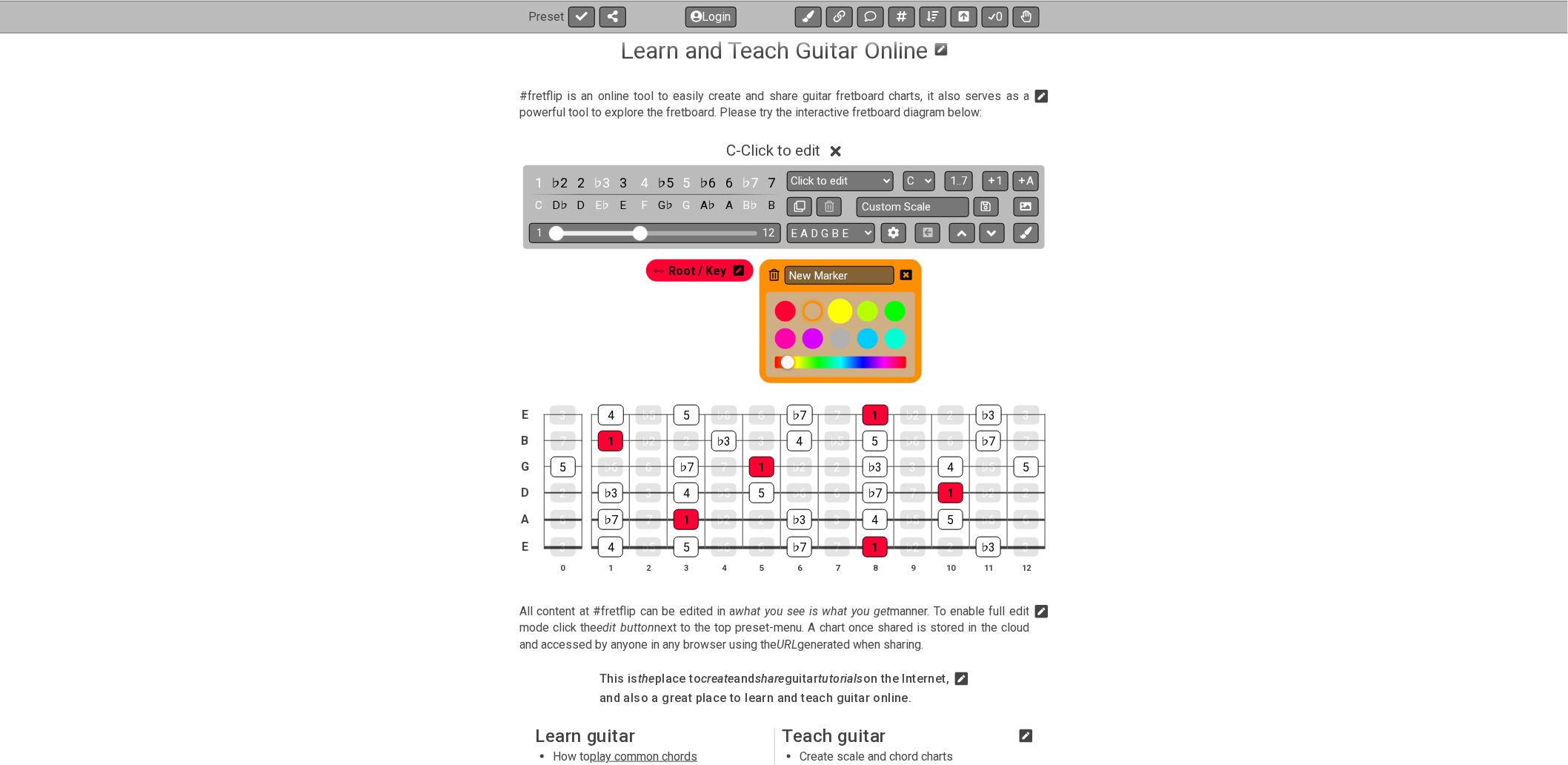
click at [840, 312] on div at bounding box center [841, 311] width 25 height 25
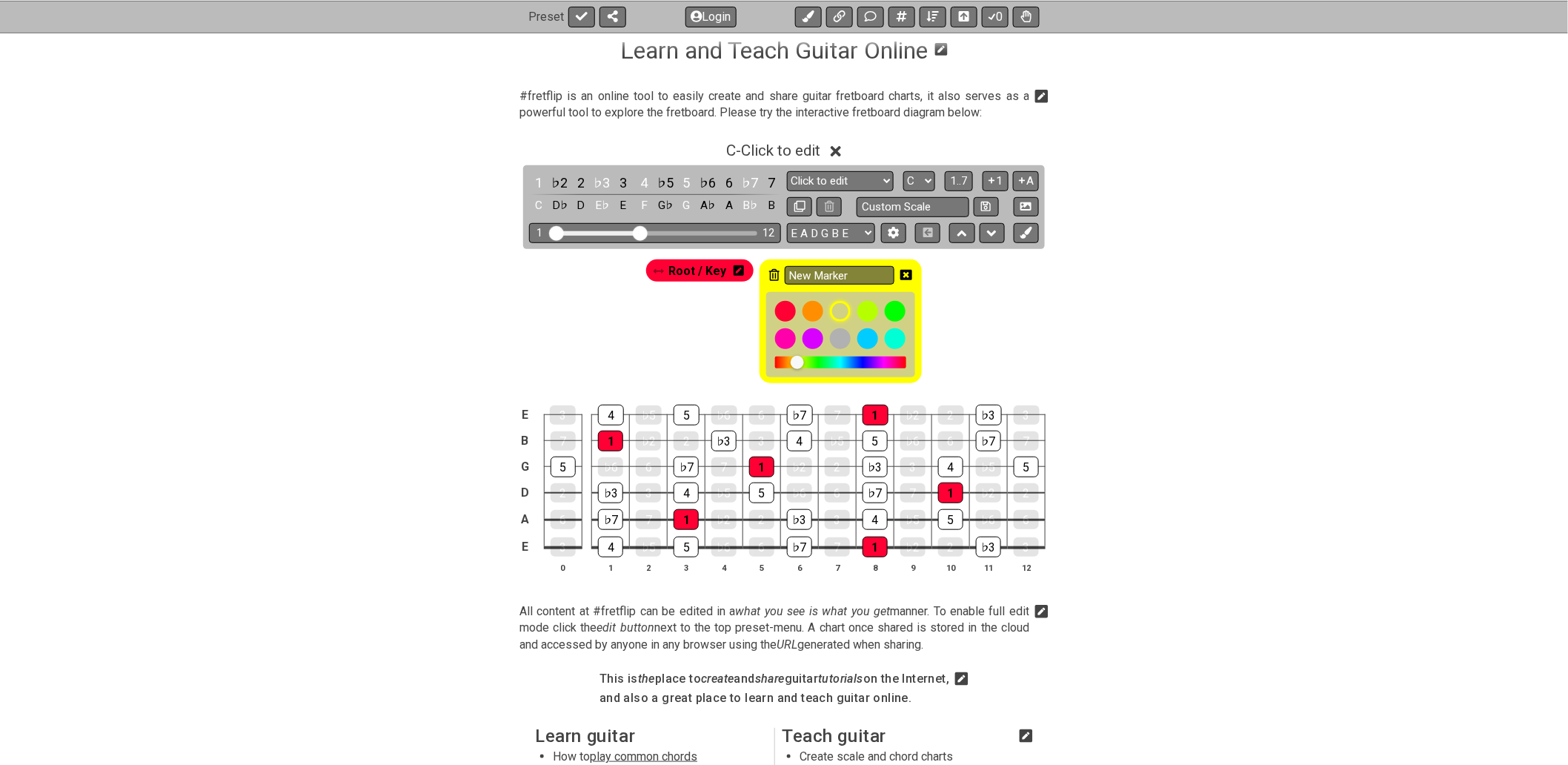
click at [905, 279] on icon at bounding box center [906, 274] width 12 height 11
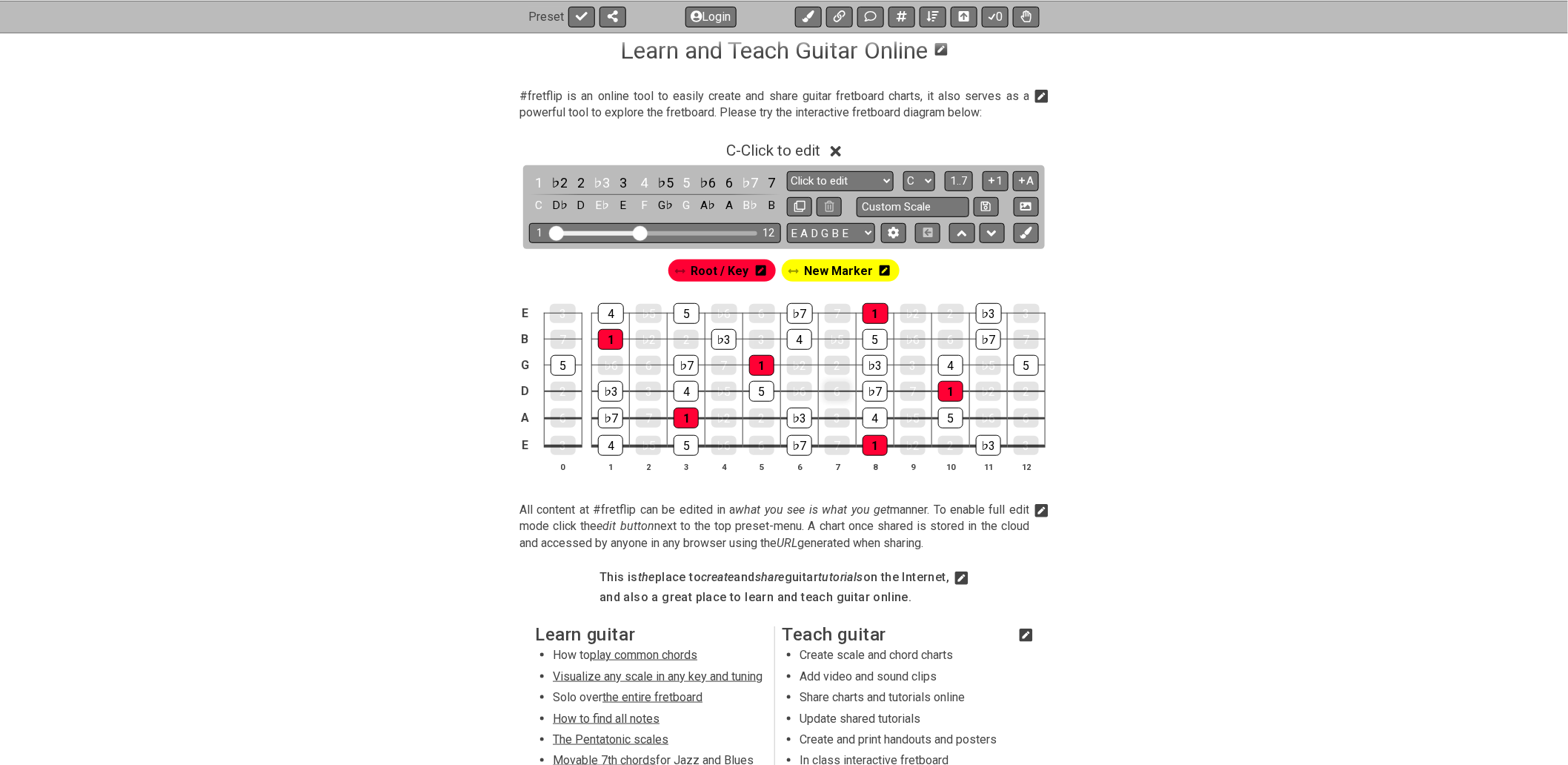
click at [831, 393] on div "6" at bounding box center [837, 392] width 25 height 19
drag, startPoint x: 833, startPoint y: 391, endPoint x: 820, endPoint y: 389, distance: 13.2
click at [820, 389] on td "6" at bounding box center [837, 379] width 38 height 27
click at [762, 390] on div "5" at bounding box center [761, 392] width 25 height 21
click at [765, 394] on div "5" at bounding box center [761, 392] width 25 height 19
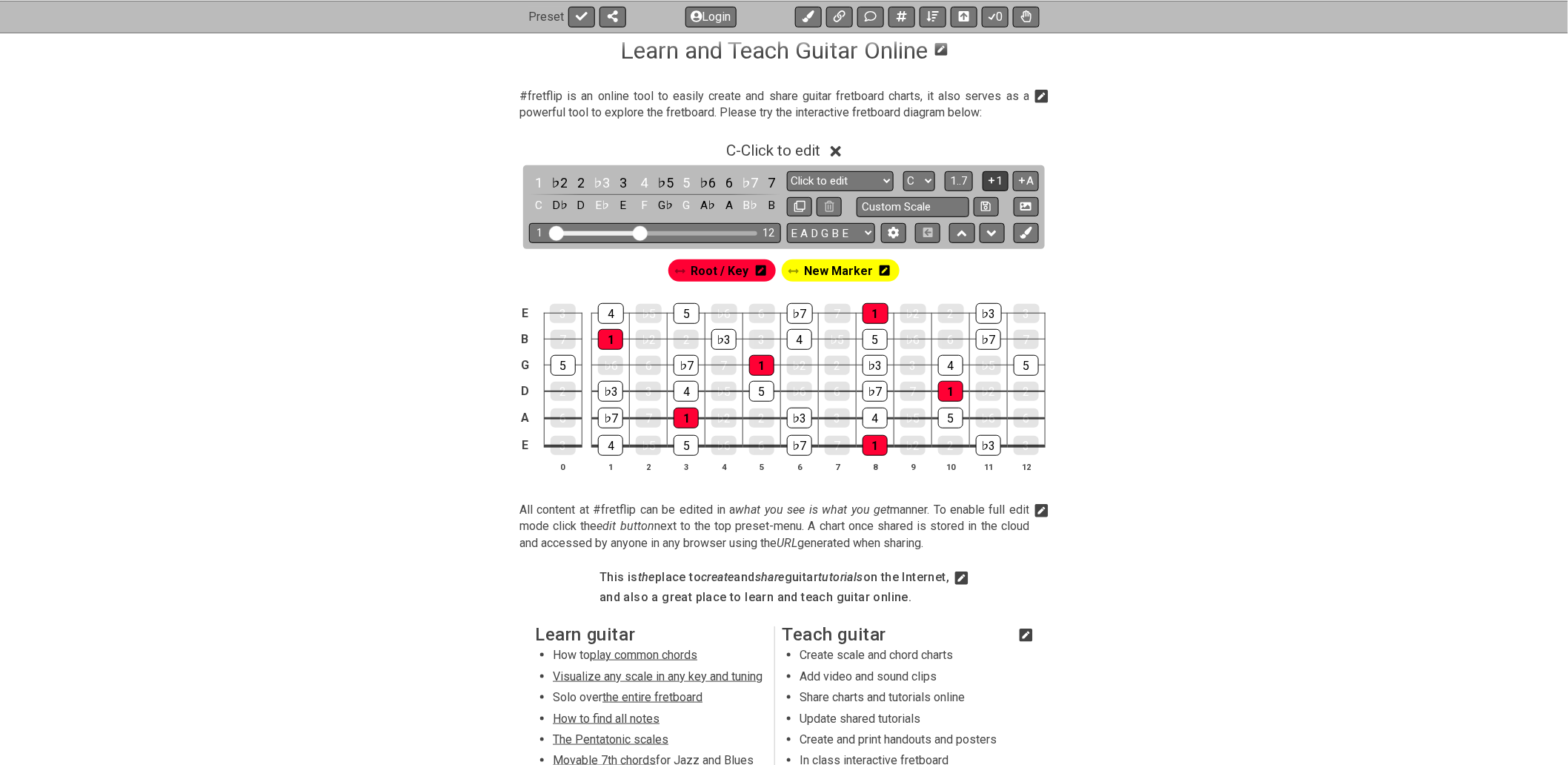
click at [993, 176] on icon at bounding box center [991, 181] width 14 height 11
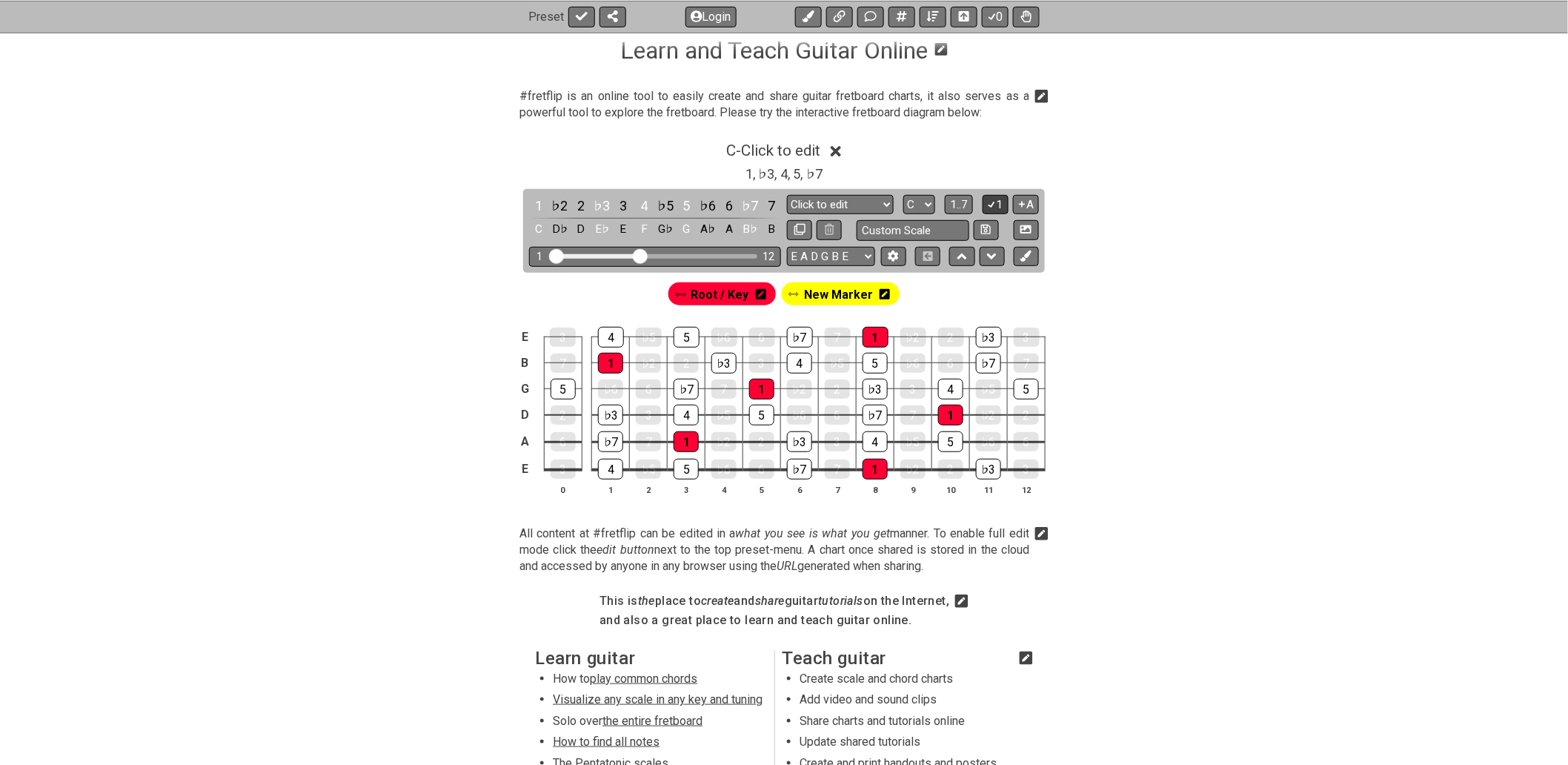
click at [995, 206] on icon at bounding box center [991, 204] width 14 height 11
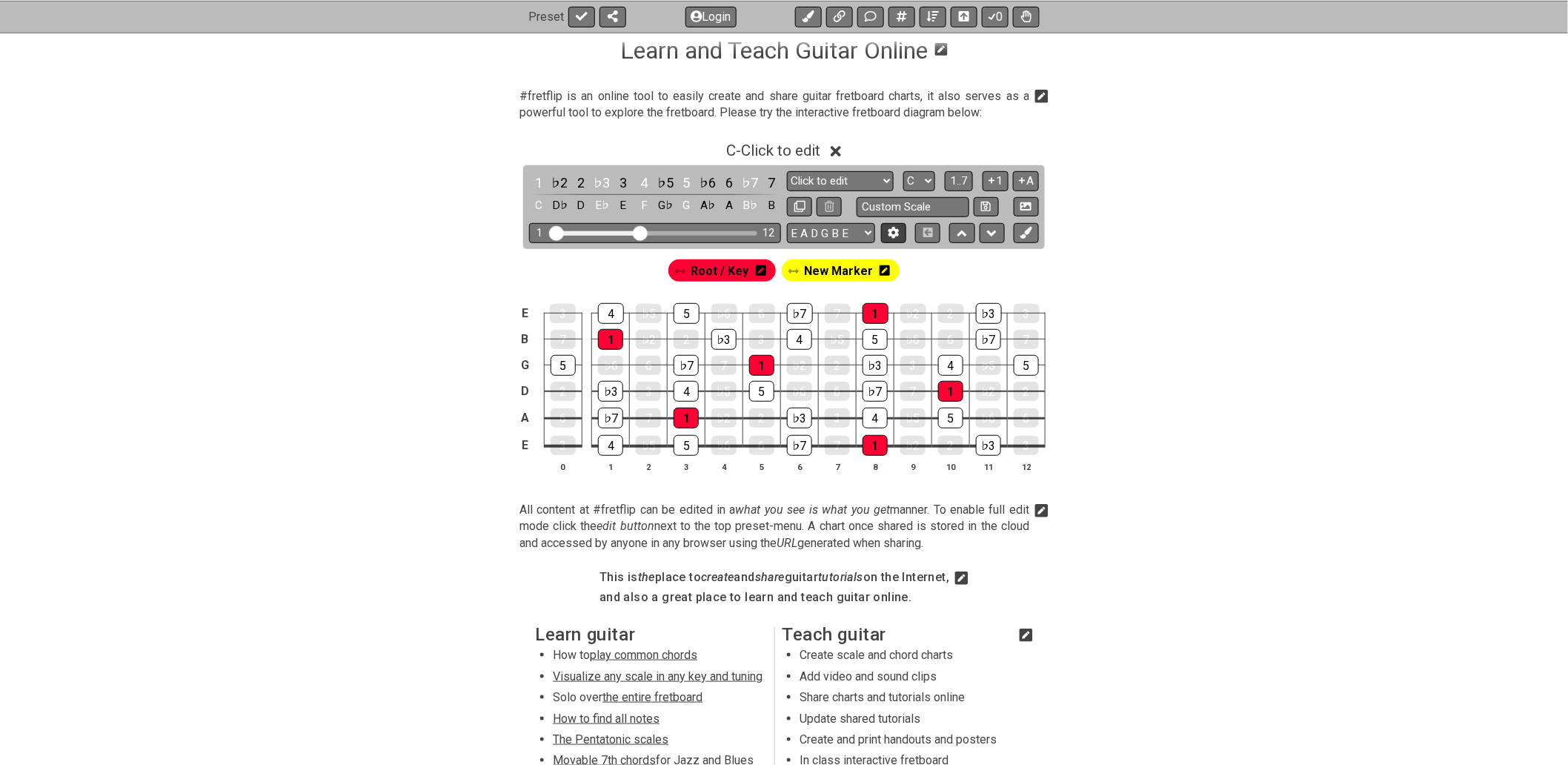
click at [893, 234] on icon at bounding box center [893, 232] width 11 height 11
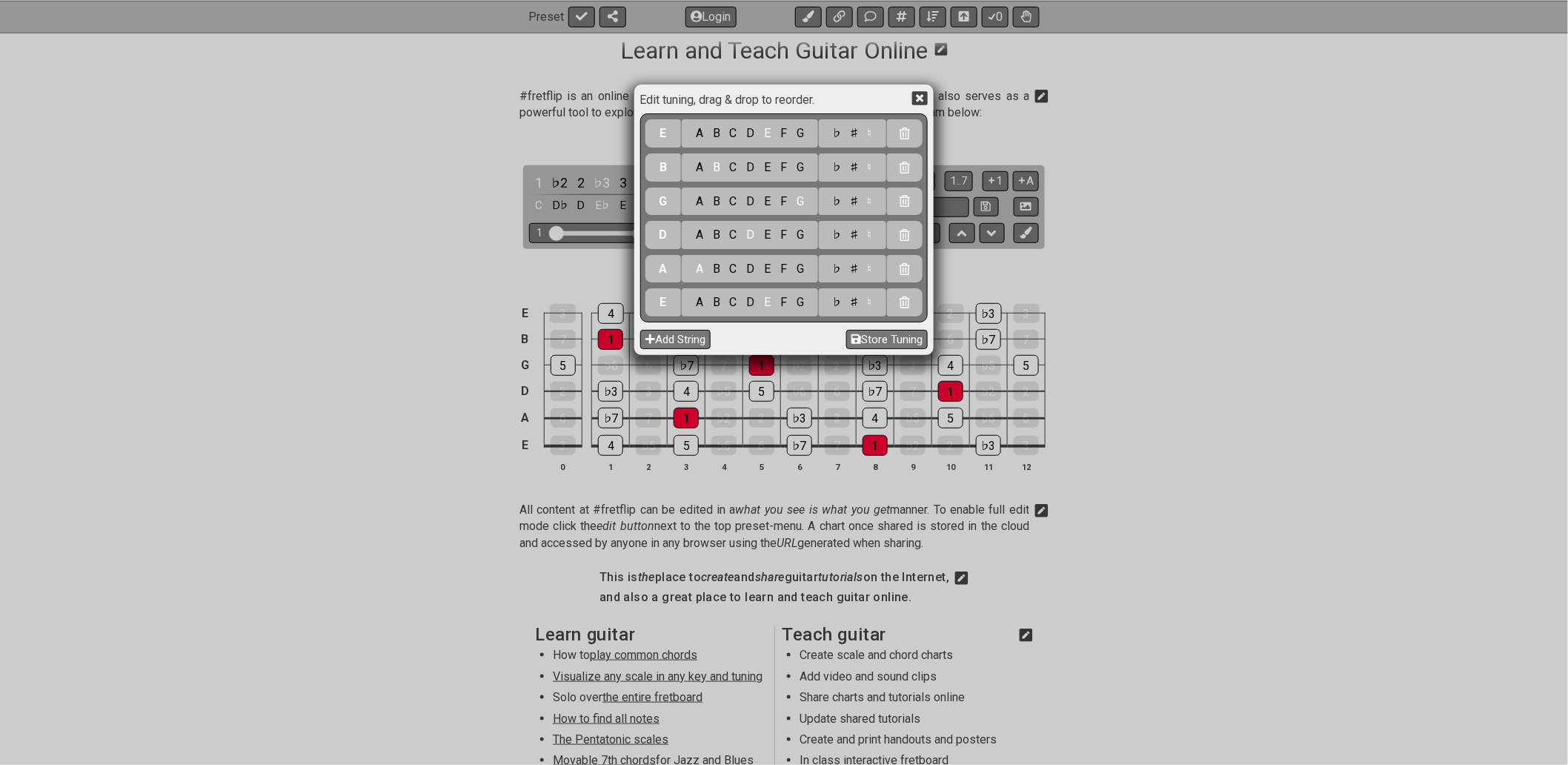
click at [919, 92] on icon at bounding box center [919, 98] width 15 height 14
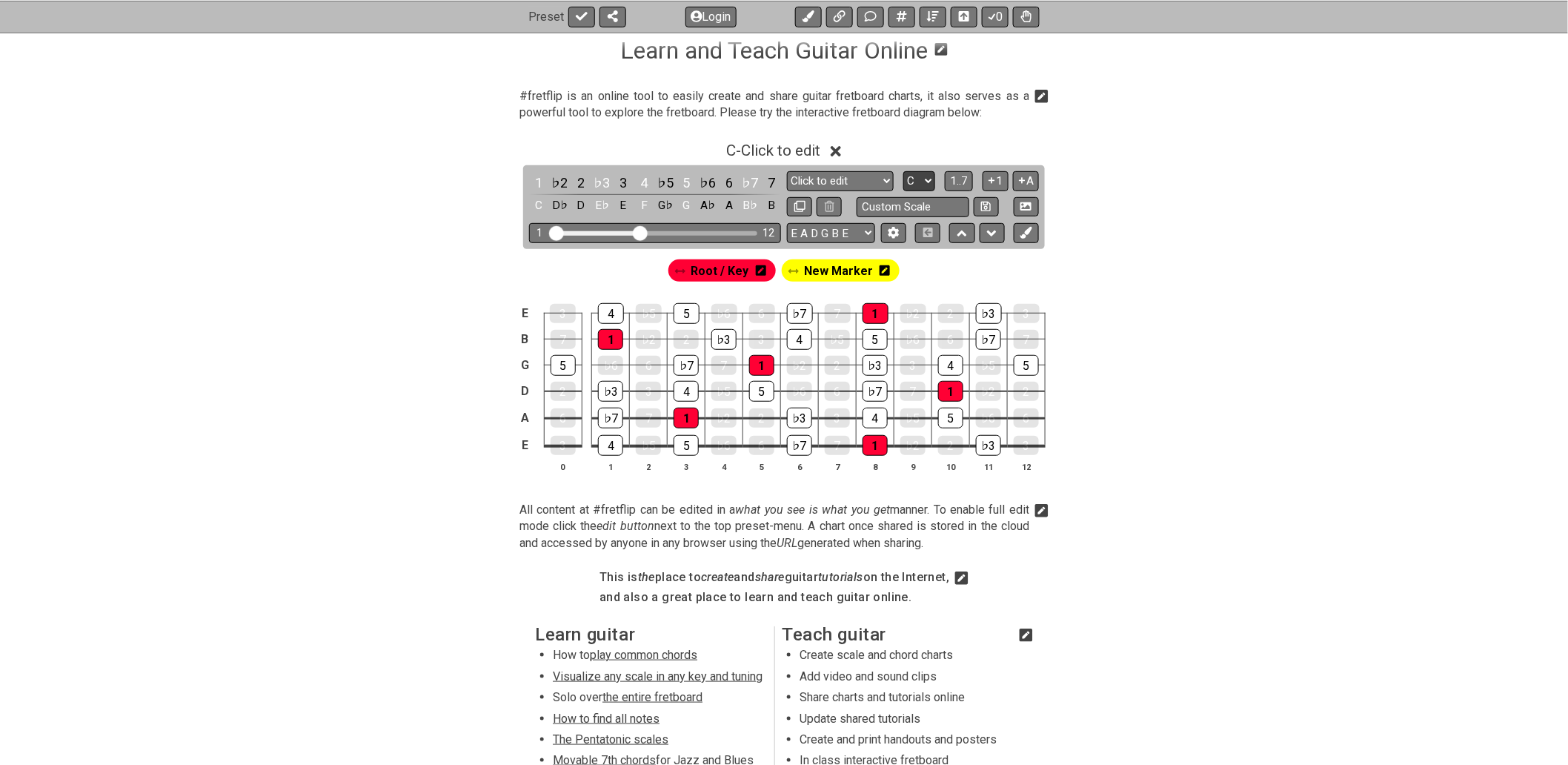
click at [930, 178] on select "A♭ A A♯ B♭ B C C♯ D♭ D D♯ E♭ E F F♯ G♭ G G♯" at bounding box center [918, 181] width 32 height 20
click at [1089, 179] on div "C - Click to edit 1 ♭2 2 ♭3 3 4 ♭5 5 ♭6 6 ♭7 7 C D♭ D E♭ E F G♭ G A♭ A B♭ B Min…" at bounding box center [784, 312] width 1156 height 360
click at [1025, 180] on icon at bounding box center [1022, 181] width 14 height 11
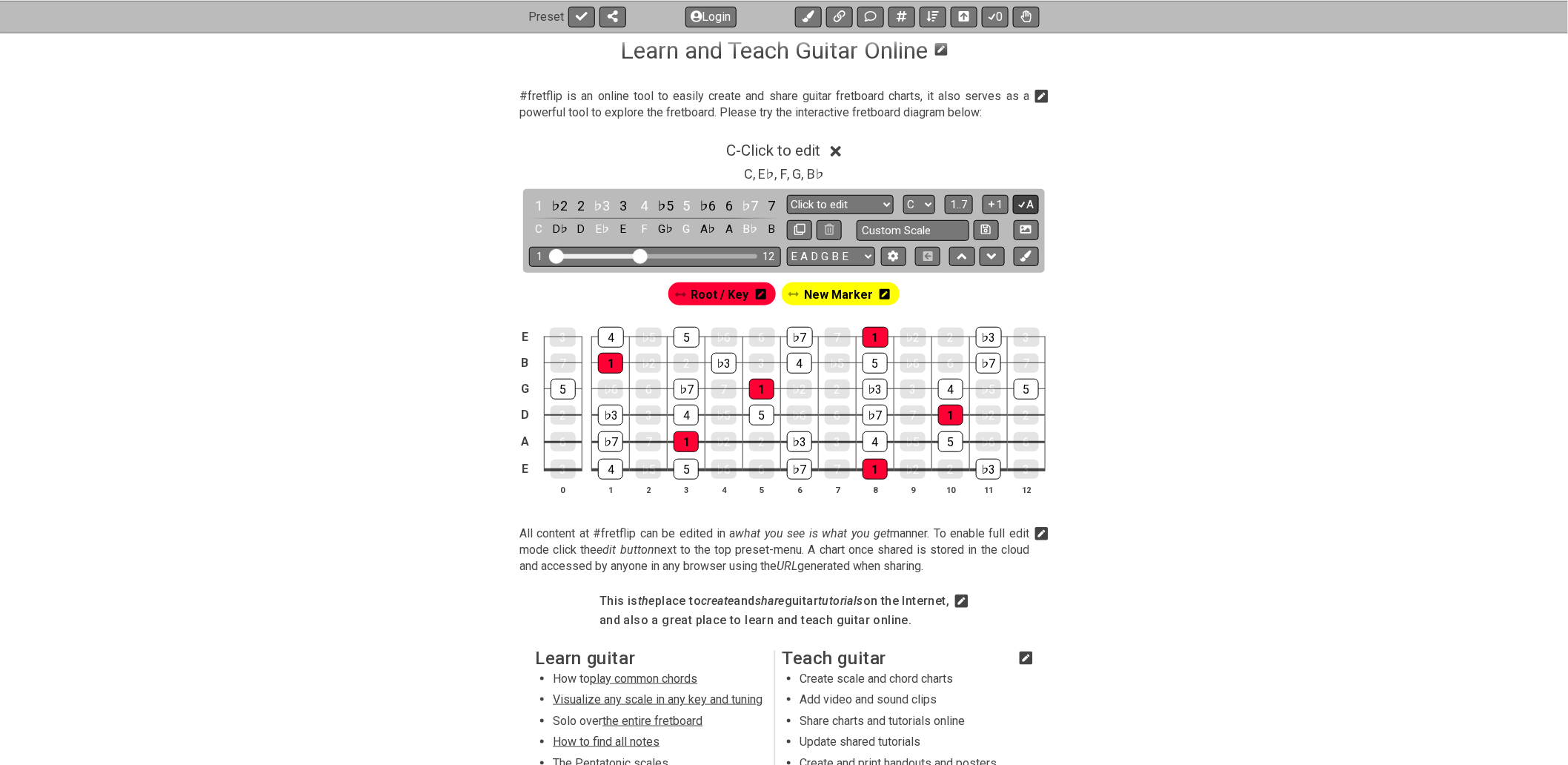
click at [1034, 203] on button "A" at bounding box center [1026, 205] width 26 height 20
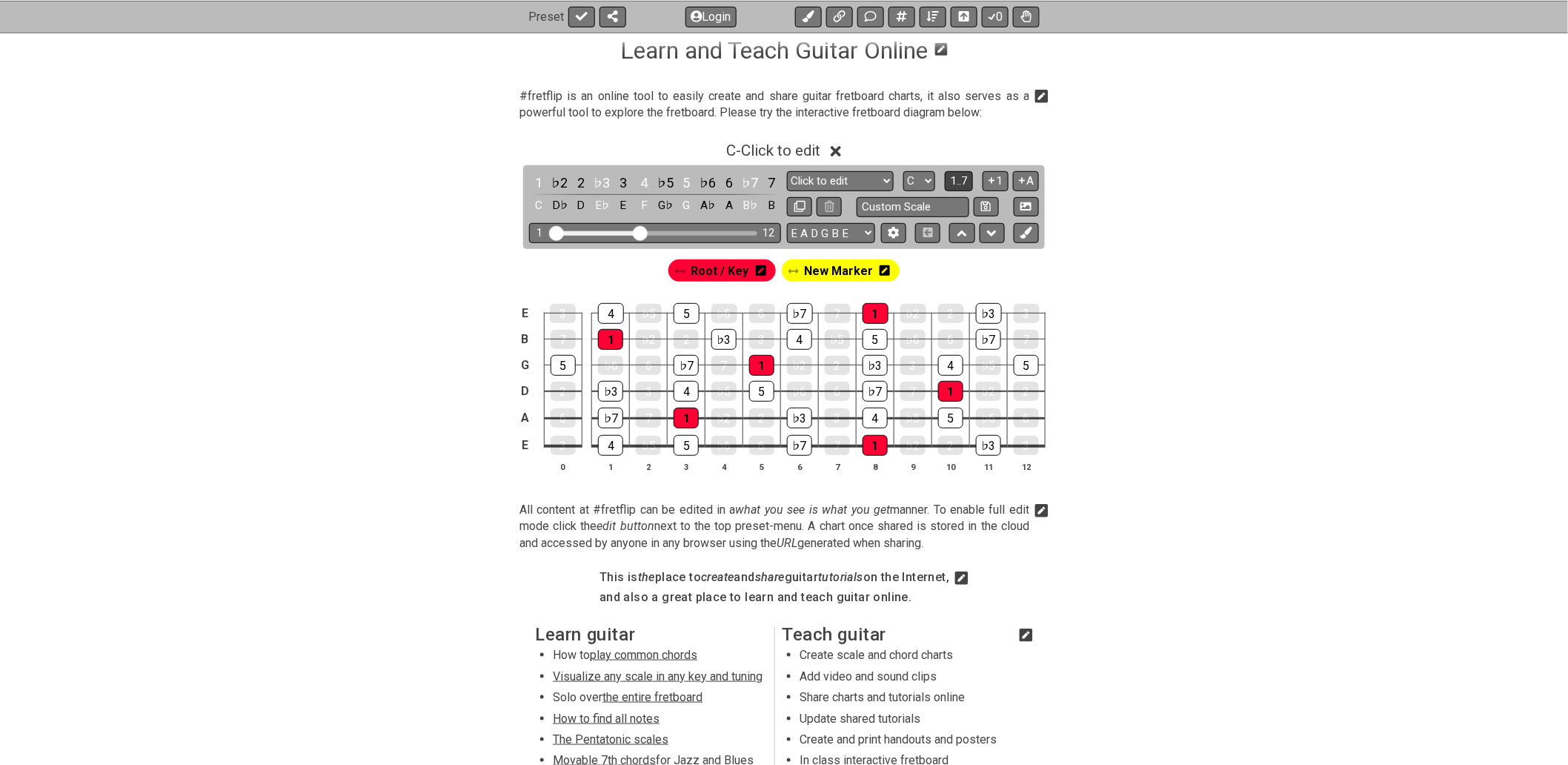
click at [958, 182] on span "1..7" at bounding box center [959, 181] width 18 height 13
click at [961, 183] on span "..." at bounding box center [959, 181] width 6 height 13
click at [961, 182] on span "C.." at bounding box center [960, 181] width 12 height 13
click at [961, 182] on span "1..7" at bounding box center [959, 181] width 18 height 13
click at [961, 182] on span "..." at bounding box center [959, 181] width 6 height 13
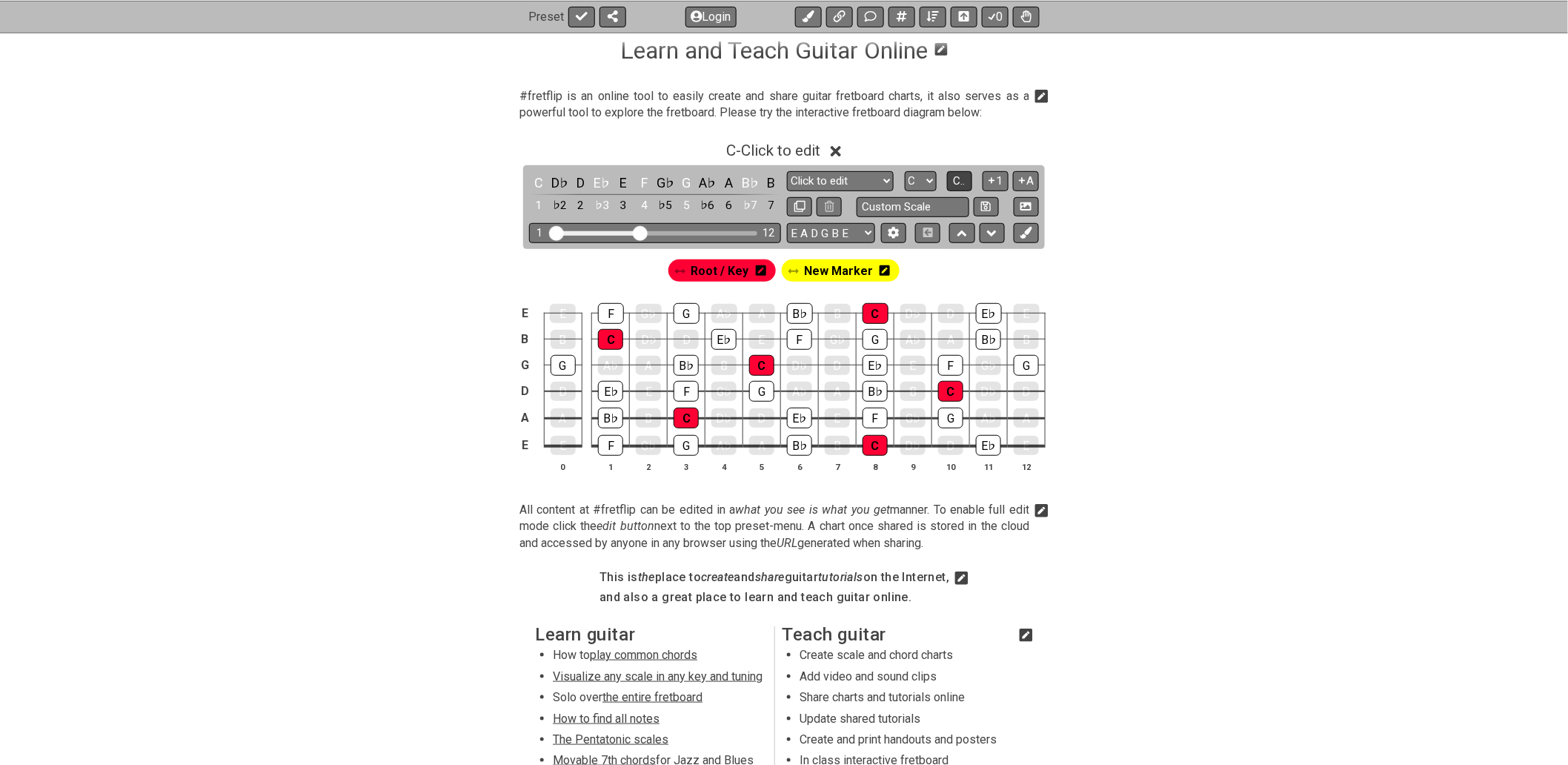
click at [960, 182] on span "C.." at bounding box center [960, 181] width 12 height 13
click at [960, 182] on span "1..7" at bounding box center [959, 181] width 18 height 13
click at [960, 182] on span "..." at bounding box center [959, 181] width 6 height 13
click at [960, 182] on span "C.." at bounding box center [960, 181] width 12 height 13
click at [994, 181] on icon at bounding box center [992, 181] width 6 height 6
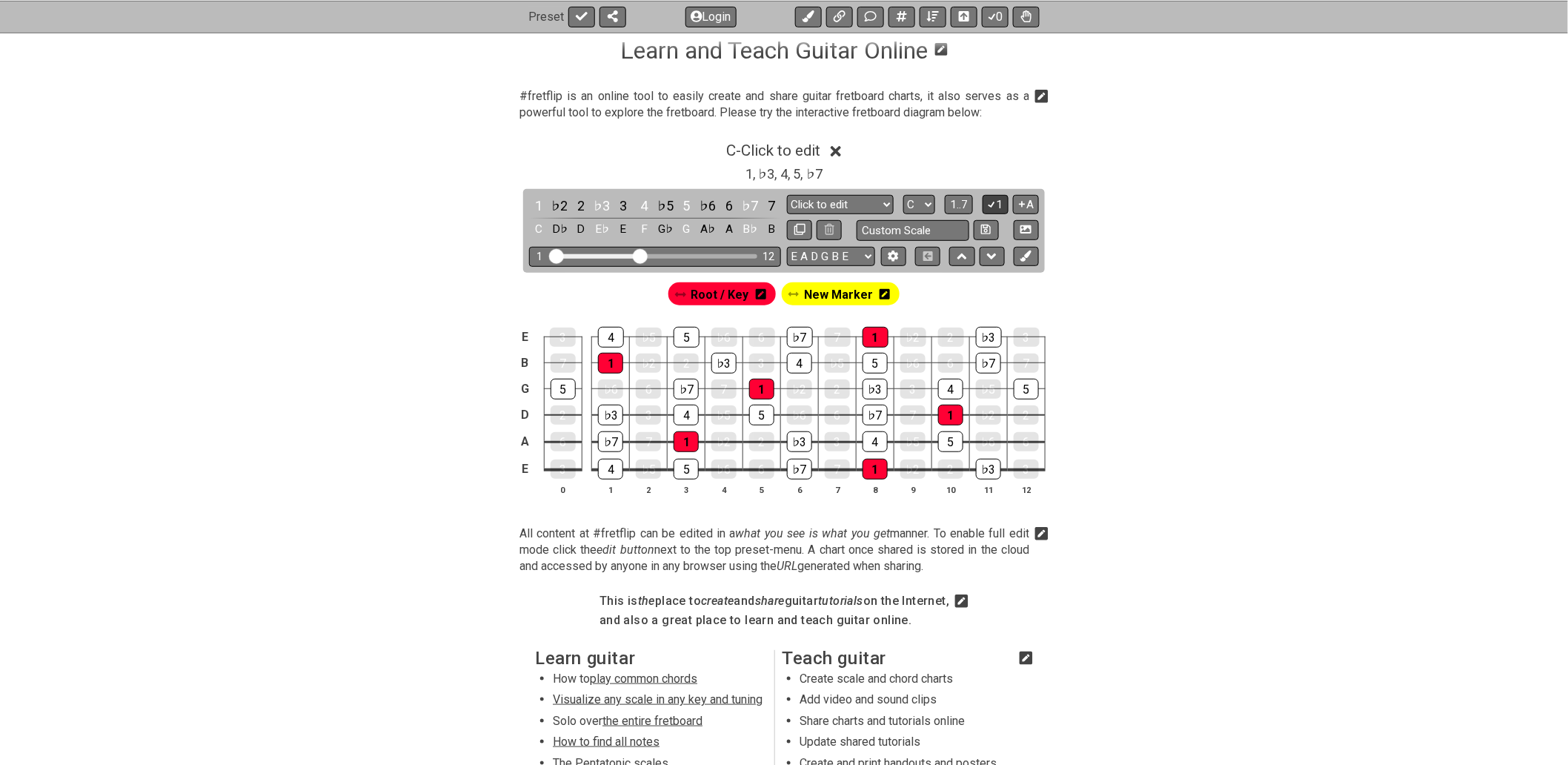
click at [995, 206] on icon at bounding box center [991, 204] width 14 height 11
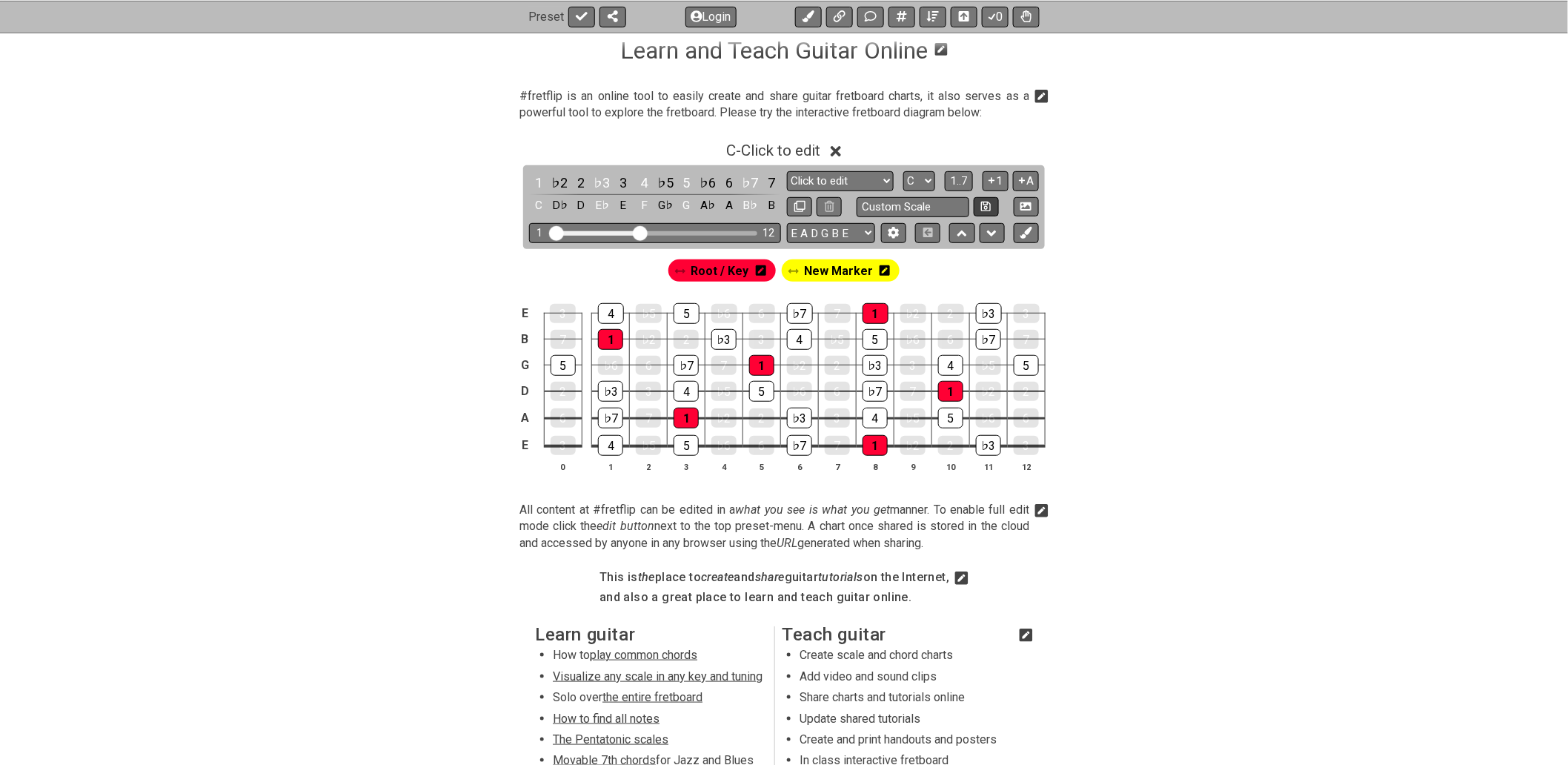
click at [995, 206] on button at bounding box center [985, 207] width 25 height 20
select select "Custom Scale"
click at [1028, 176] on button "A" at bounding box center [1026, 181] width 26 height 20
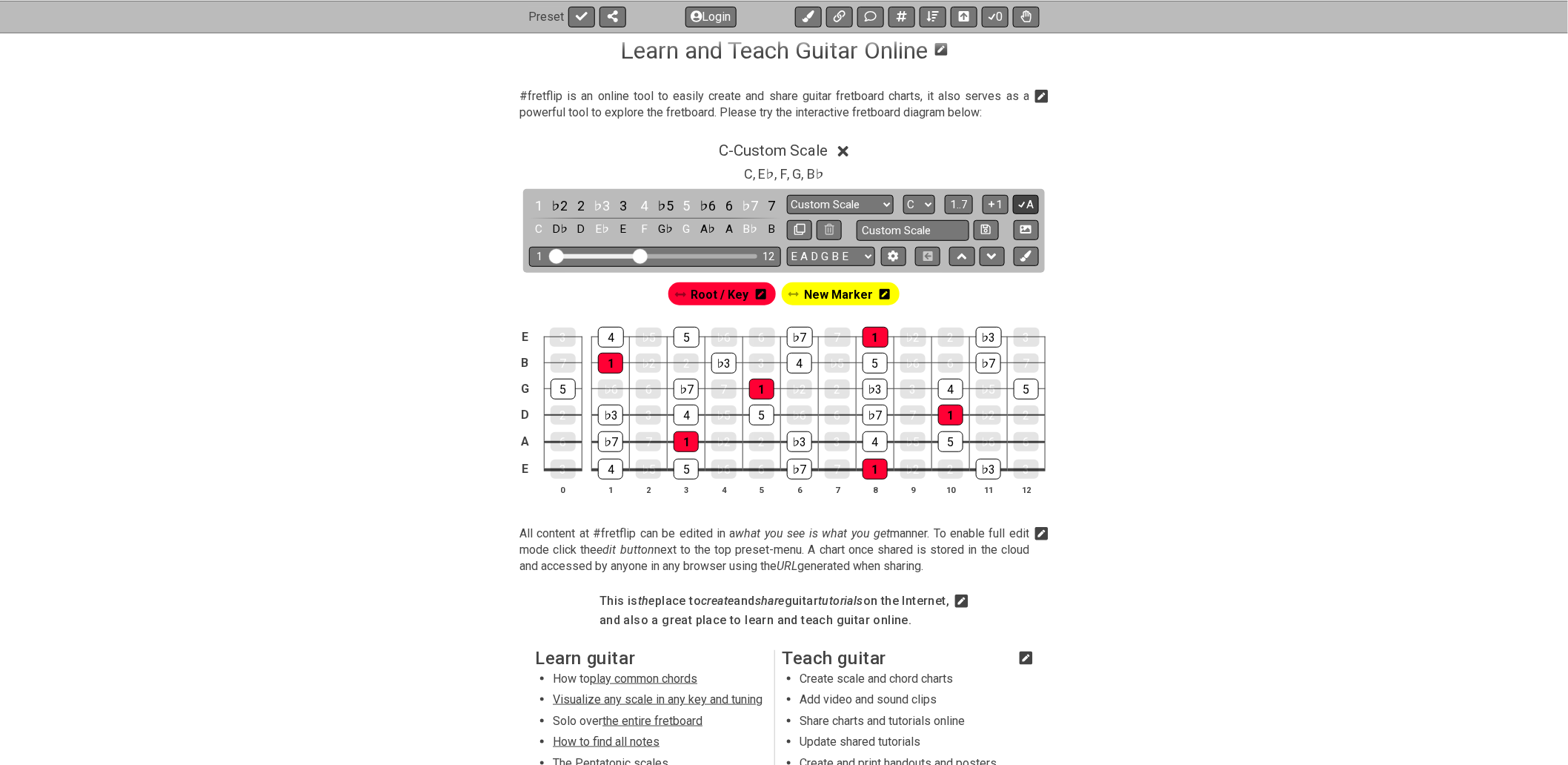
click at [1027, 198] on button "A" at bounding box center [1026, 205] width 26 height 20
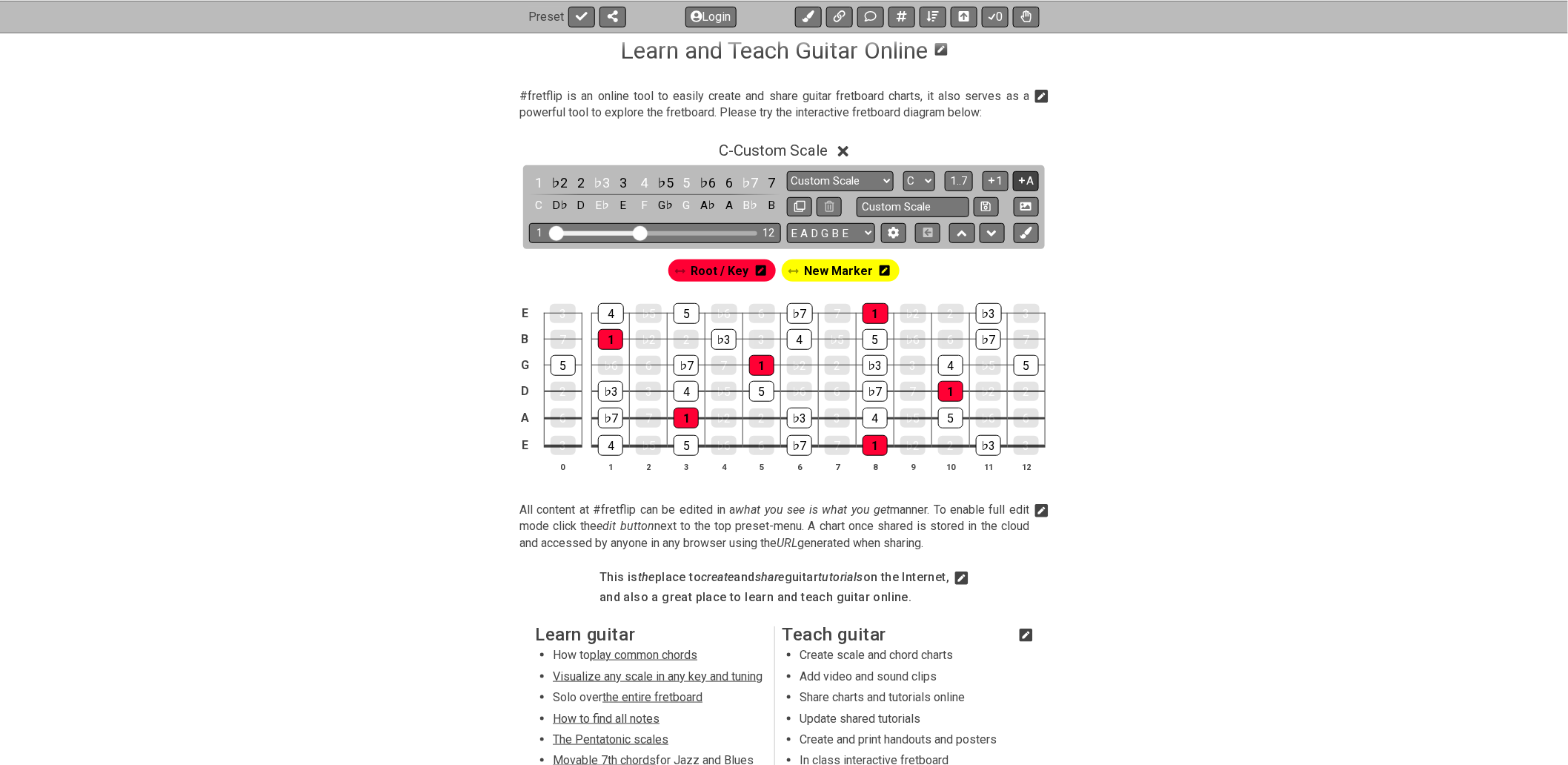
click at [1027, 180] on button "A" at bounding box center [1026, 181] width 26 height 20
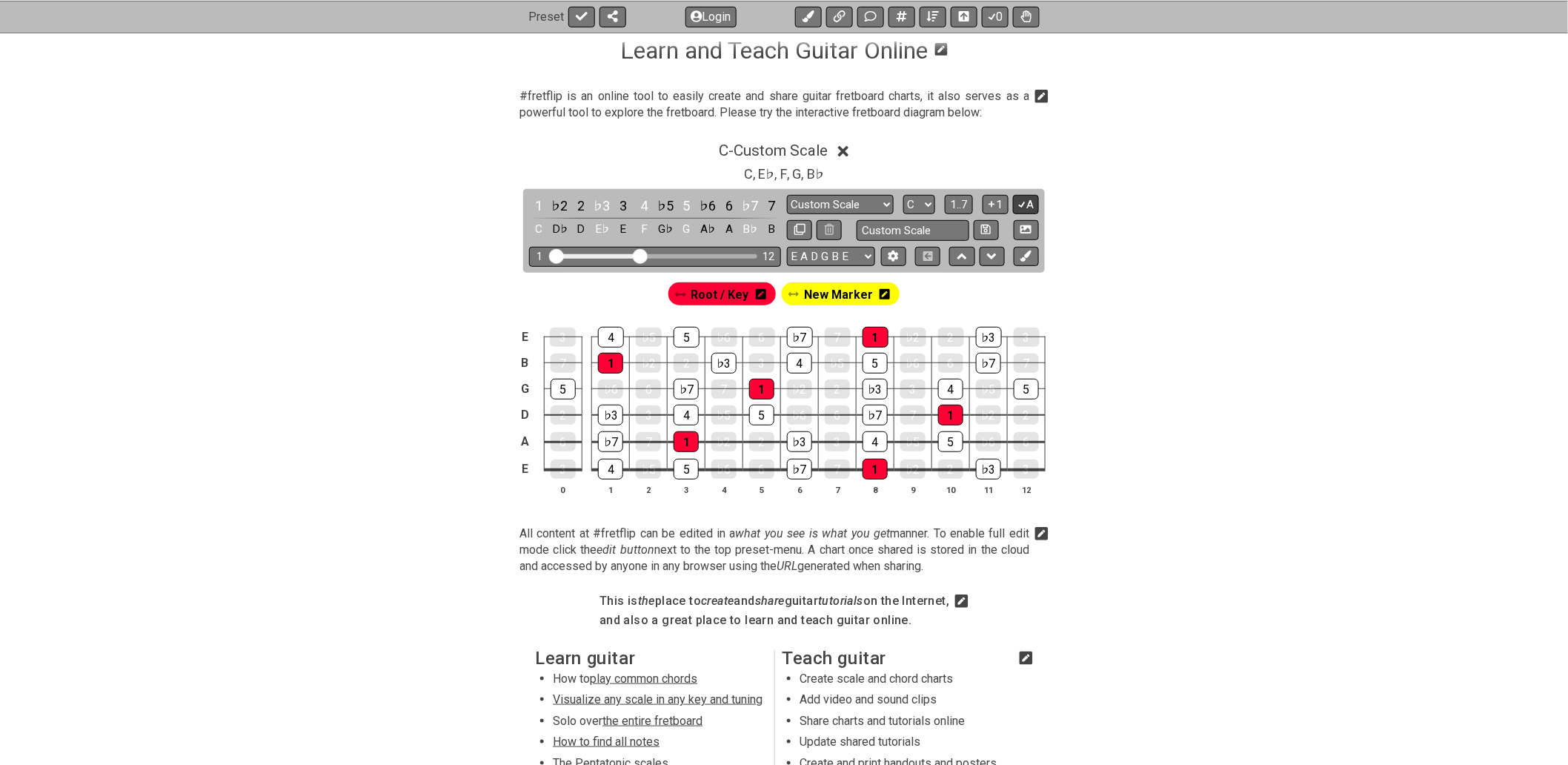
click at [1027, 203] on button "A" at bounding box center [1026, 205] width 26 height 20
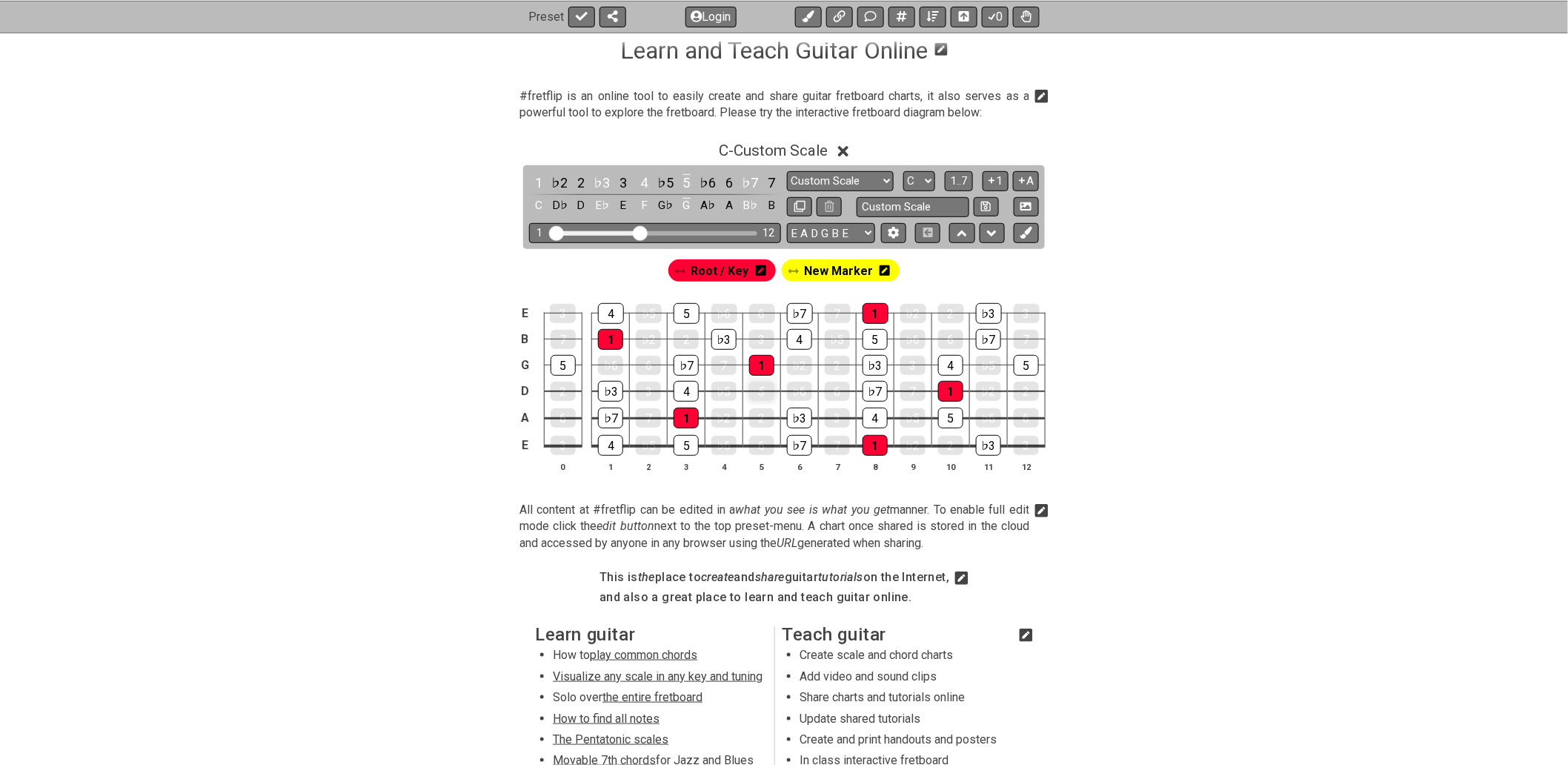
click at [759, 394] on div "5" at bounding box center [761, 392] width 25 height 19
click at [772, 390] on div "5" at bounding box center [761, 392] width 25 height 19
click at [767, 395] on div "5" at bounding box center [761, 392] width 25 height 19
click at [765, 393] on div "5" at bounding box center [761, 392] width 25 height 21
click at [763, 396] on div "5" at bounding box center [761, 392] width 25 height 19
